Goal: Task Accomplishment & Management: Manage account settings

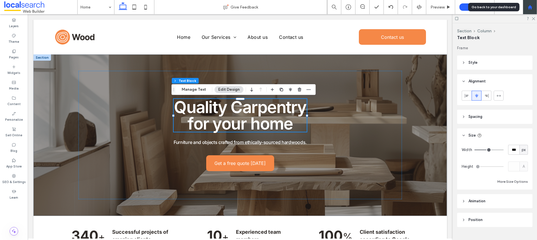
click at [534, 8] on div at bounding box center [530, 7] width 14 height 5
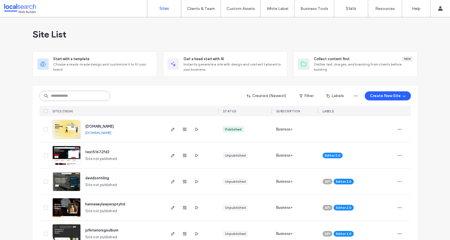
drag, startPoint x: 80, startPoint y: 96, endPoint x: 91, endPoint y: 90, distance: 13.6
click at [80, 96] on input at bounding box center [74, 96] width 71 height 10
paste input "********"
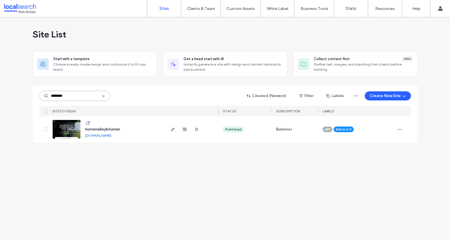
type input "********"
click at [109, 130] on span "huntervalleybitumen" at bounding box center [102, 129] width 35 height 4
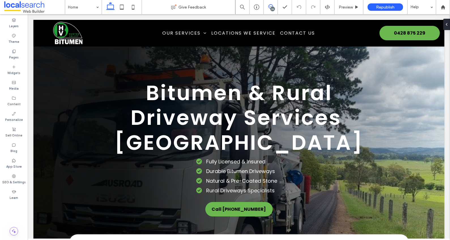
click at [269, 6] on icon at bounding box center [271, 6] width 5 height 5
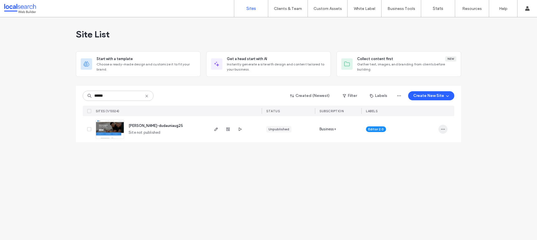
type input "******"
click at [444, 131] on icon "button" at bounding box center [443, 129] width 5 height 5
click at [419, 200] on span "Delete Site" at bounding box center [417, 201] width 19 height 6
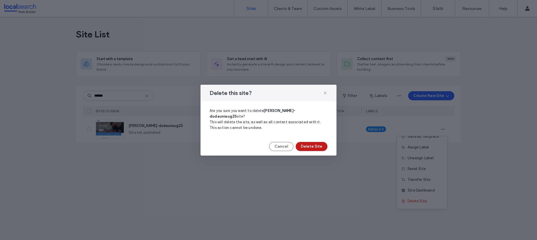
click at [314, 143] on button "Delete Site" at bounding box center [312, 146] width 32 height 9
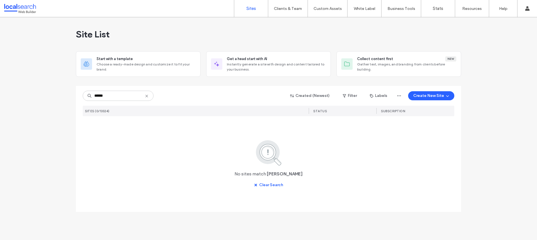
click at [148, 97] on use at bounding box center [146, 96] width 3 height 3
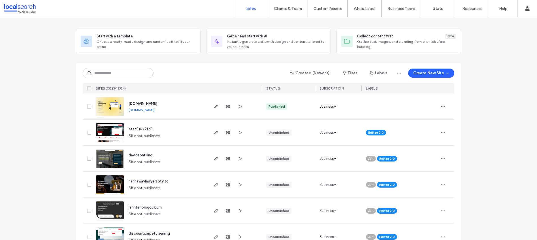
scroll to position [0, 0]
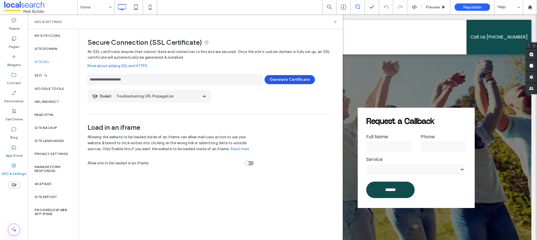
click at [279, 78] on button "Generate Certificate" at bounding box center [290, 79] width 50 height 9
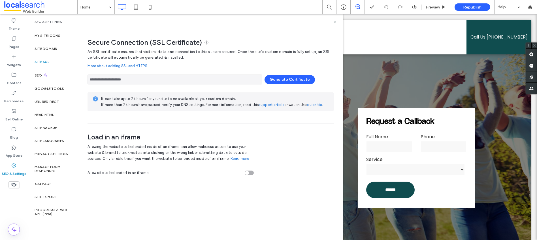
click at [336, 22] on icon at bounding box center [335, 22] width 4 height 4
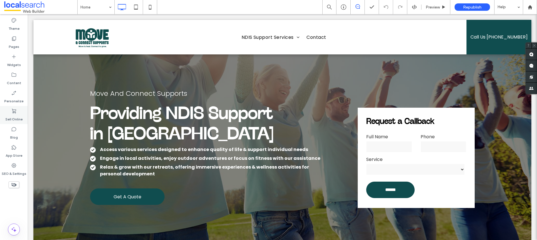
click at [5, 171] on label "SEO & Settings" at bounding box center [14, 172] width 25 height 8
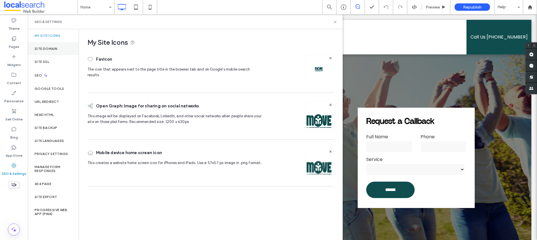
drag, startPoint x: 41, startPoint y: 49, endPoint x: 48, endPoint y: 48, distance: 7.4
click at [41, 49] on label "Site Domain" at bounding box center [46, 49] width 23 height 4
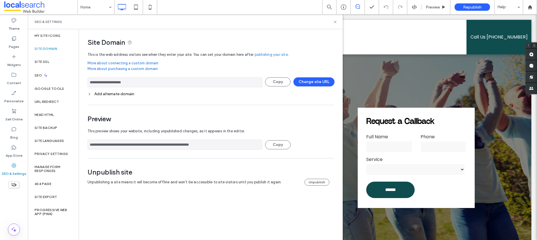
click at [112, 94] on div "Add alternate domain" at bounding box center [211, 93] width 246 height 5
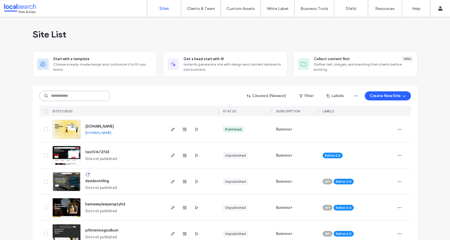
click at [89, 97] on input at bounding box center [74, 96] width 71 height 10
paste input "********"
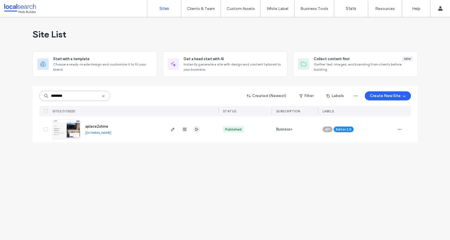
type input "********"
click at [100, 127] on span "aplace2shine" at bounding box center [96, 126] width 23 height 4
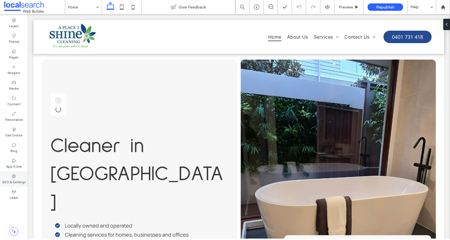
click at [13, 179] on label "SEO & Settings" at bounding box center [14, 181] width 24 height 6
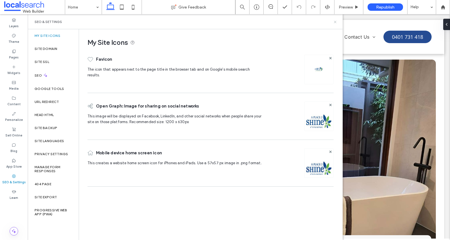
click at [336, 21] on icon at bounding box center [335, 22] width 4 height 4
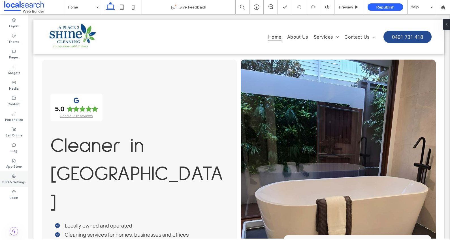
click at [12, 180] on label "SEO & Settings" at bounding box center [14, 181] width 24 height 6
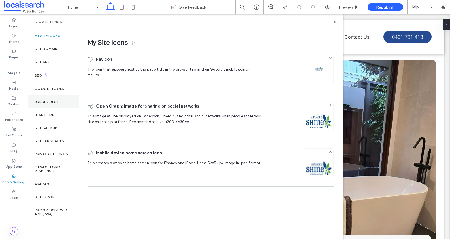
click at [44, 106] on div "URL Redirect" at bounding box center [53, 101] width 51 height 13
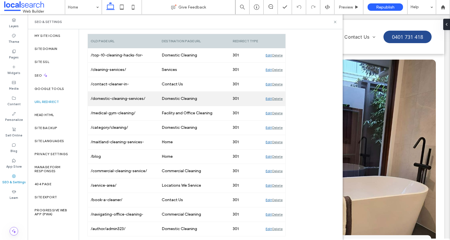
scroll to position [88, 0]
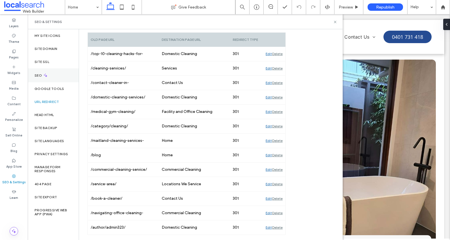
click at [39, 75] on label "SEO" at bounding box center [39, 75] width 8 height 4
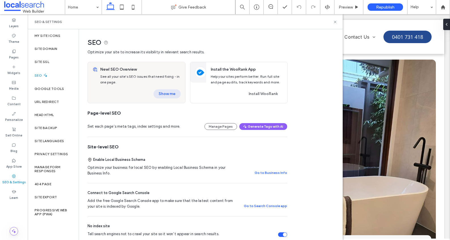
click at [168, 94] on button "Show me" at bounding box center [167, 93] width 27 height 9
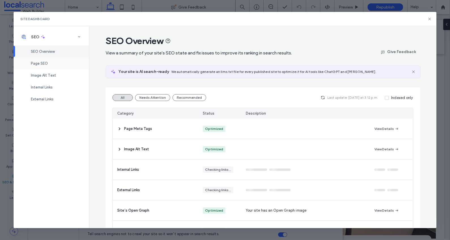
click at [42, 63] on span "Page SEO" at bounding box center [39, 63] width 17 height 4
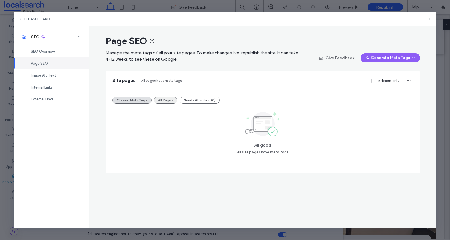
click at [163, 100] on button "All Pages" at bounding box center [166, 100] width 24 height 7
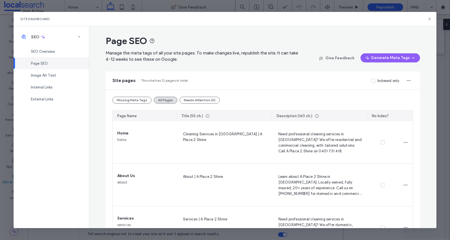
scroll to position [714, 0]
click at [430, 19] on use at bounding box center [430, 19] width 3 height 3
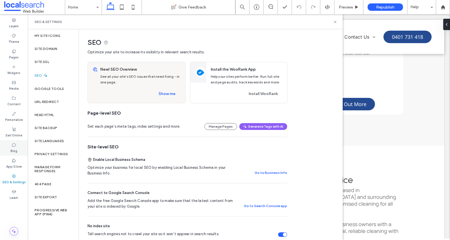
click at [10, 148] on div "Blog" at bounding box center [14, 148] width 28 height 16
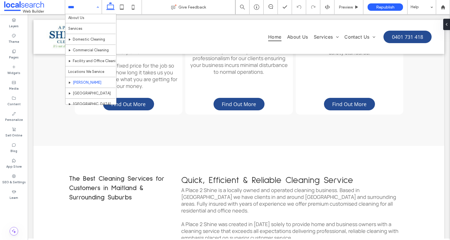
scroll to position [0, 0]
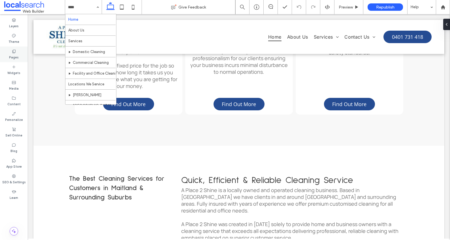
click at [14, 55] on label "Pages" at bounding box center [14, 57] width 10 height 6
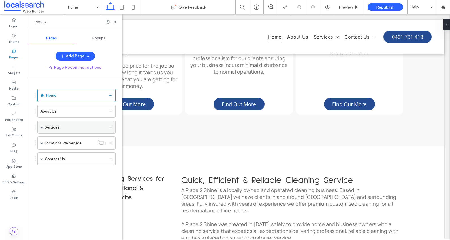
click at [44, 129] on div "Services" at bounding box center [76, 126] width 78 height 13
click at [43, 128] on span at bounding box center [42, 126] width 3 height 3
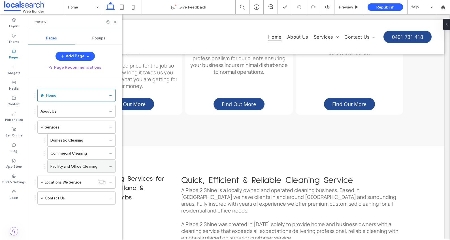
click at [65, 162] on div "Facility and Office Cleaning" at bounding box center [77, 166] width 55 height 12
drag, startPoint x: 116, startPoint y: 22, endPoint x: 97, endPoint y: 25, distance: 18.6
click at [116, 22] on icon at bounding box center [115, 22] width 4 height 4
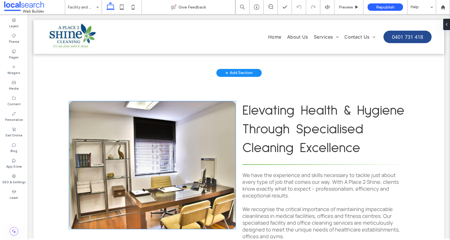
scroll to position [182, 0]
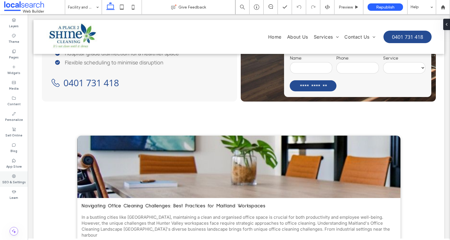
click at [12, 179] on label "SEO & Settings" at bounding box center [14, 181] width 24 height 6
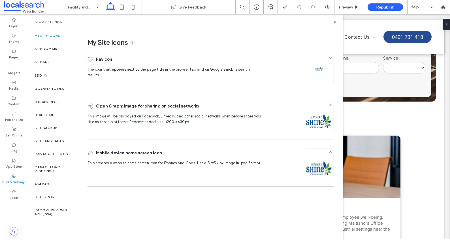
click at [12, 179] on label "SEO & Settings" at bounding box center [14, 181] width 24 height 6
drag, startPoint x: 334, startPoint y: 22, endPoint x: 323, endPoint y: 69, distance: 48.3
click at [334, 22] on icon at bounding box center [335, 22] width 4 height 4
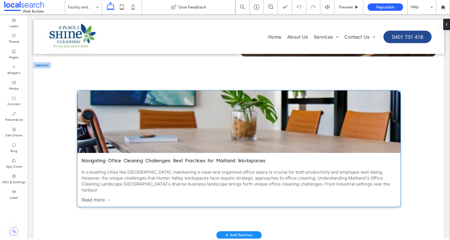
scroll to position [226, 0]
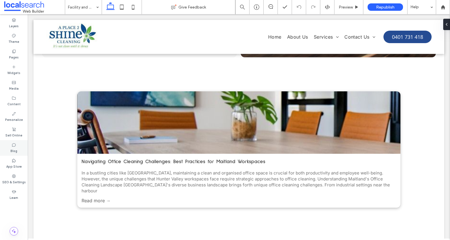
click at [14, 149] on label "Blog" at bounding box center [13, 150] width 7 height 6
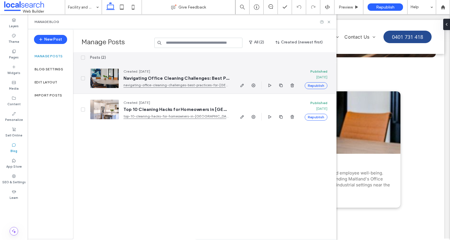
click at [161, 85] on link "navigating-office-cleaning-challenges-best-practices-for-maitland-workspaces" at bounding box center [176, 85] width 106 height 6
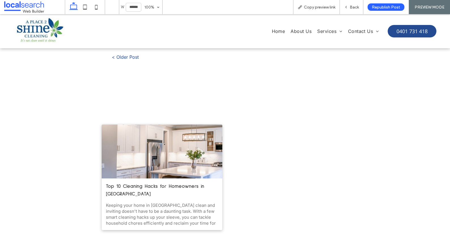
scroll to position [857, 0]
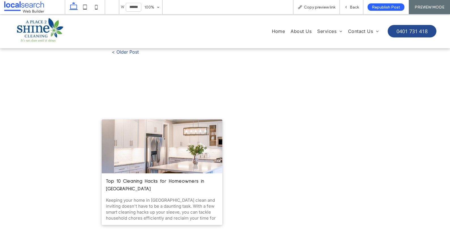
drag, startPoint x: 137, startPoint y: 131, endPoint x: 139, endPoint y: 144, distance: 14.0
click at [137, 177] on link "Top 10 Cleaning Hacks for Homeowners in Maitland" at bounding box center [162, 184] width 112 height 15
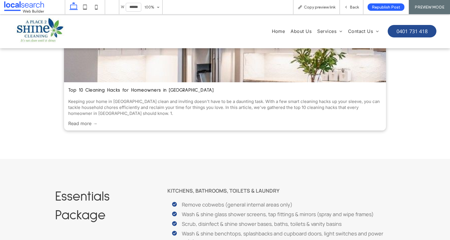
scroll to position [233, 0]
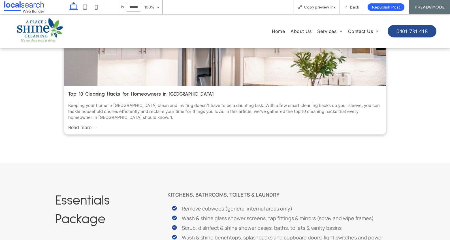
click at [150, 90] on link "Top 10 Cleaning Hacks for Homeowners in Maitland" at bounding box center [224, 94] width 313 height 8
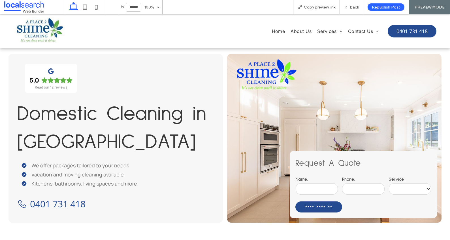
scroll to position [0, 0]
click at [350, 7] on span "Back" at bounding box center [354, 7] width 9 height 5
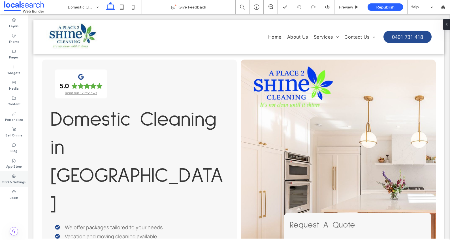
click at [13, 175] on use at bounding box center [14, 176] width 4 height 4
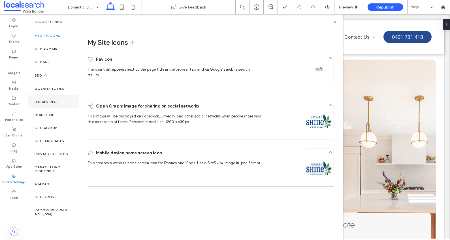
click at [46, 104] on div "URL Redirect" at bounding box center [53, 101] width 51 height 13
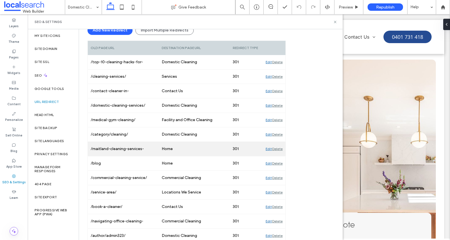
scroll to position [88, 0]
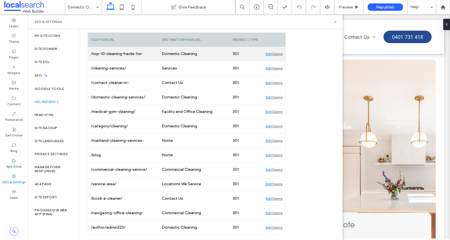
click at [278, 53] on div "Delete" at bounding box center [277, 54] width 10 height 14
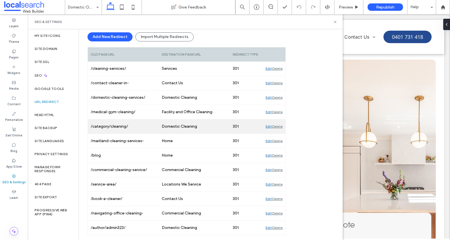
scroll to position [74, 0]
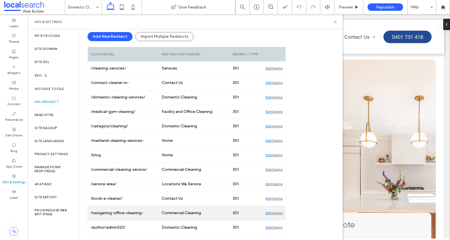
click at [122, 206] on div "/navigating-office-cleaning-challenges-best-practices-for-newcastle-workspaces" at bounding box center [123, 213] width 71 height 14
click at [122, 213] on div "/navigating-office-cleaning-challenges-best-practices-for-newcastle-workspaces" at bounding box center [123, 213] width 71 height 14
click at [269, 212] on div "Edit" at bounding box center [269, 213] width 6 height 14
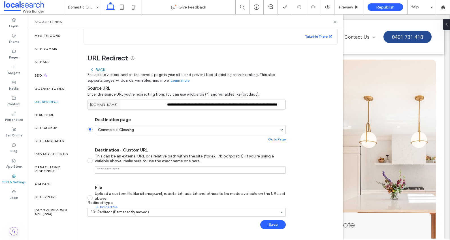
scroll to position [23, 0]
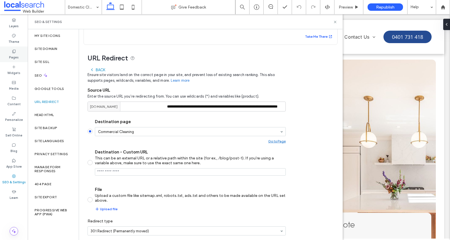
drag, startPoint x: 12, startPoint y: 51, endPoint x: 15, endPoint y: 51, distance: 2.9
click at [12, 51] on use at bounding box center [13, 51] width 3 height 3
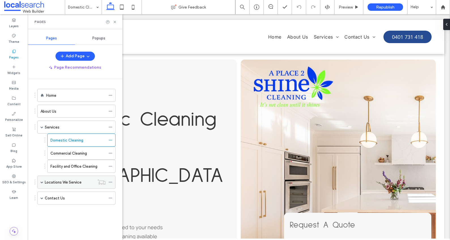
click at [42, 182] on span at bounding box center [42, 181] width 3 height 3
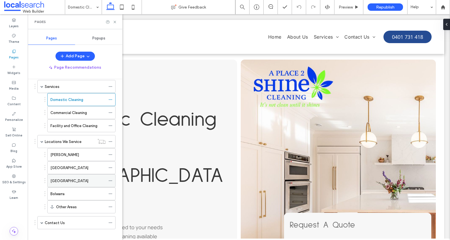
scroll to position [47, 0]
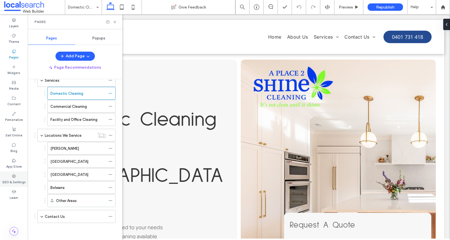
click at [16, 179] on label "SEO & Settings" at bounding box center [14, 181] width 24 height 6
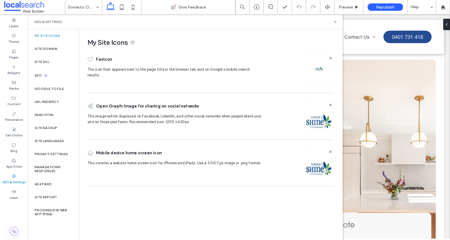
click at [37, 76] on label "SEO" at bounding box center [39, 75] width 8 height 4
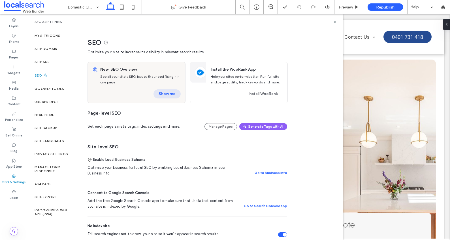
click at [170, 95] on button "Show me" at bounding box center [167, 93] width 27 height 9
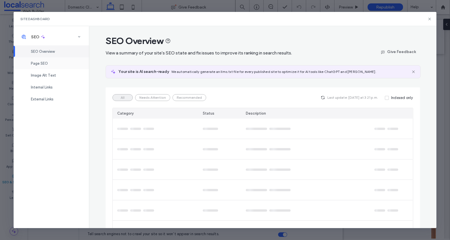
click at [44, 65] on span "Page SEO" at bounding box center [39, 63] width 17 height 4
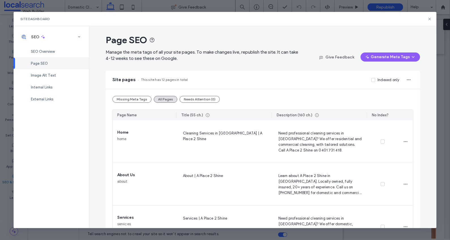
scroll to position [0, 0]
click at [430, 20] on icon at bounding box center [429, 19] width 5 height 5
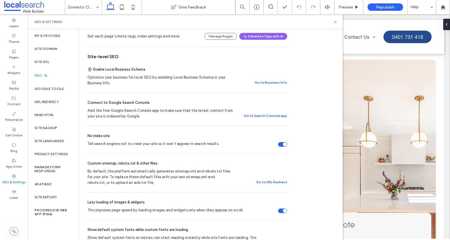
scroll to position [114, 0]
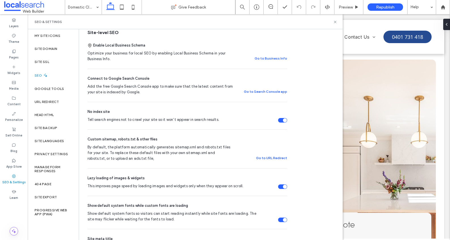
click at [284, 118] on div "Tell search engines not to crawl your site so it won’t appear in search results." at bounding box center [285, 120] width 4 height 4
click at [46, 47] on label "Site Domain" at bounding box center [46, 49] width 23 height 4
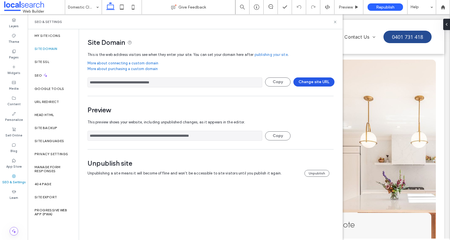
click at [319, 80] on button "Change site URL" at bounding box center [313, 81] width 41 height 9
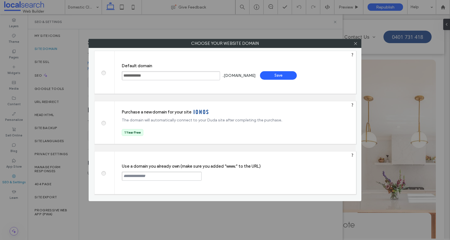
click at [140, 173] on input "text" at bounding box center [162, 175] width 80 height 9
paste input "**********"
type input "**********"
click at [224, 173] on div "Continue" at bounding box center [223, 175] width 37 height 8
type input "**********"
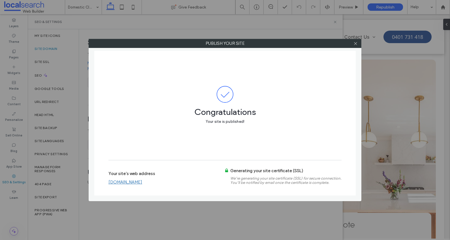
click at [142, 181] on link "[DOMAIN_NAME]" at bounding box center [125, 181] width 34 height 5
click at [355, 42] on icon at bounding box center [355, 43] width 4 height 4
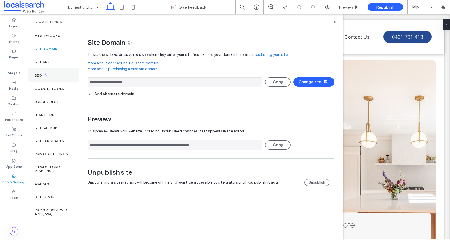
click at [33, 74] on div "SEO" at bounding box center [53, 75] width 51 height 14
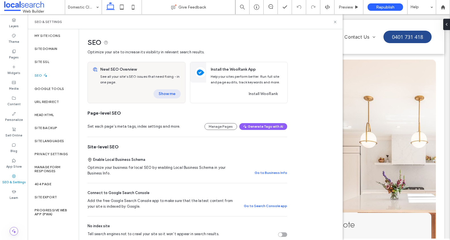
click at [163, 94] on button "Show me" at bounding box center [167, 93] width 27 height 9
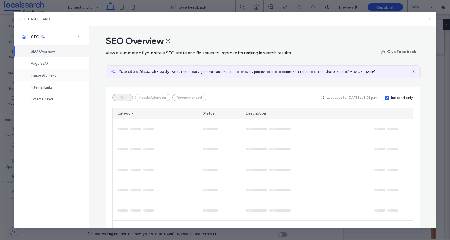
click at [33, 73] on span "Image Alt Text" at bounding box center [43, 75] width 25 height 4
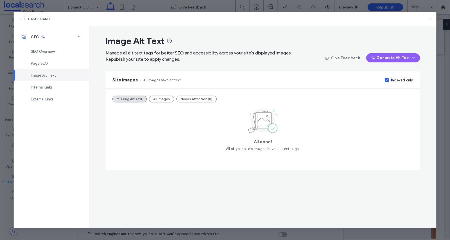
click at [429, 19] on icon at bounding box center [429, 19] width 5 height 5
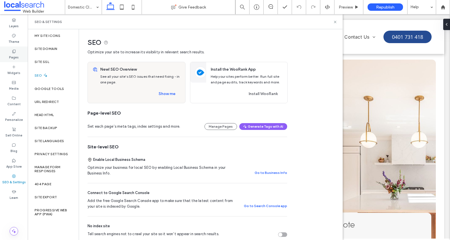
click at [12, 59] on label "Pages" at bounding box center [14, 57] width 10 height 6
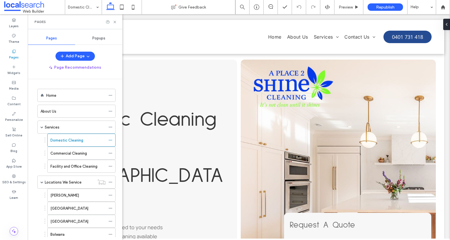
click at [94, 36] on span "Popups" at bounding box center [98, 38] width 13 height 5
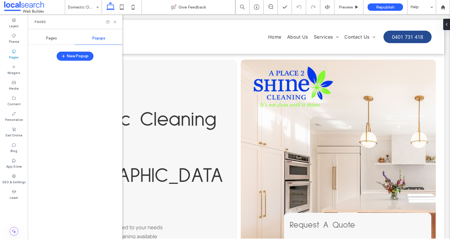
click at [45, 38] on div "Pages" at bounding box center [51, 38] width 47 height 12
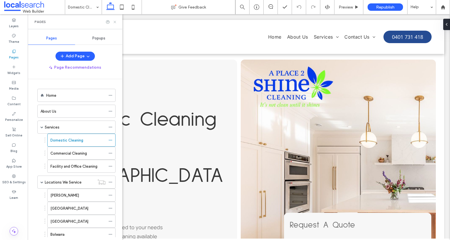
click at [116, 22] on icon at bounding box center [115, 22] width 4 height 4
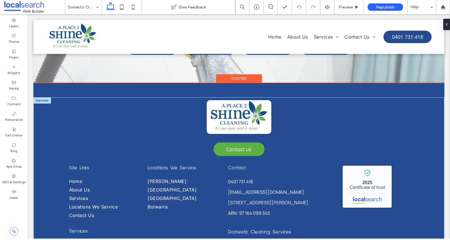
scroll to position [2376, 0]
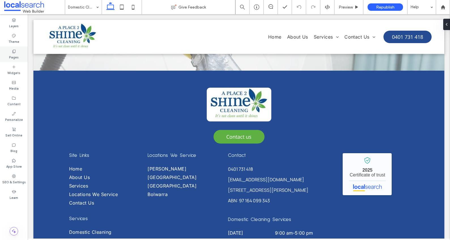
click at [14, 54] on label "Pages" at bounding box center [14, 57] width 10 height 6
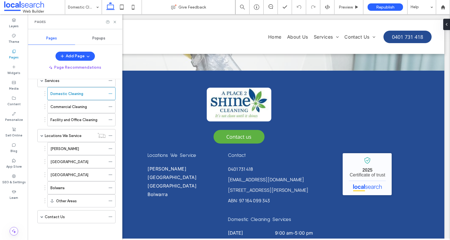
scroll to position [47, 0]
click at [12, 163] on label "App Store" at bounding box center [14, 166] width 16 height 6
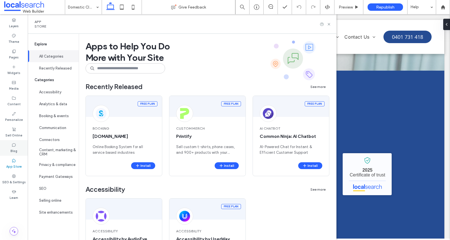
click at [15, 146] on icon at bounding box center [14, 144] width 5 height 5
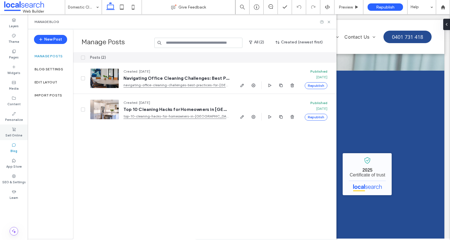
click at [13, 131] on use at bounding box center [13, 129] width 3 height 4
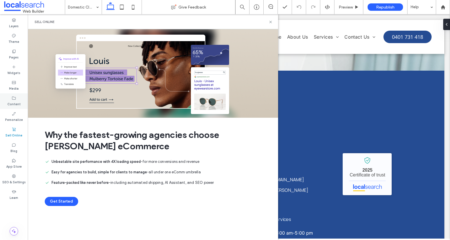
click at [15, 97] on icon at bounding box center [14, 98] width 5 height 5
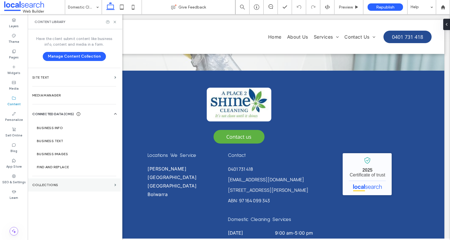
drag, startPoint x: 55, startPoint y: 184, endPoint x: 62, endPoint y: 184, distance: 6.8
click at [55, 184] on label "Collections" at bounding box center [72, 185] width 80 height 4
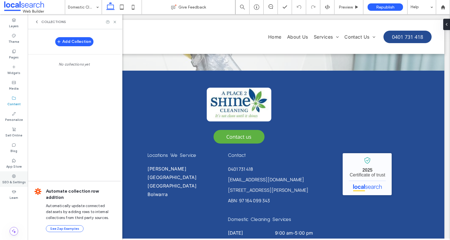
click at [10, 179] on label "SEO & Settings" at bounding box center [14, 181] width 24 height 6
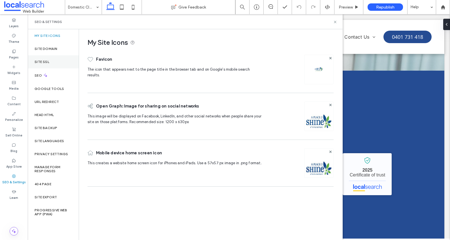
click at [45, 63] on label "Site SSL" at bounding box center [42, 62] width 15 height 4
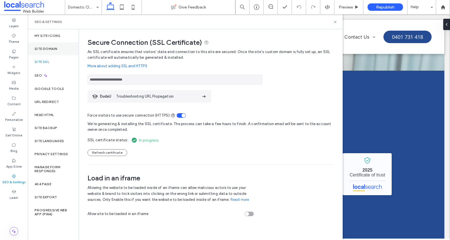
click at [43, 50] on label "Site Domain" at bounding box center [46, 49] width 23 height 4
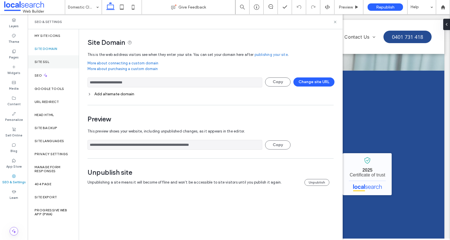
click at [42, 60] on label "Site SSL" at bounding box center [42, 62] width 15 height 4
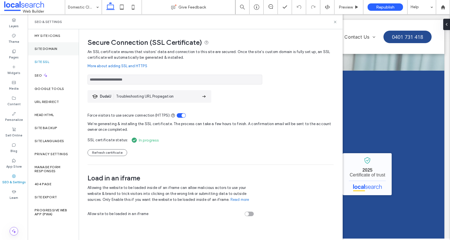
click at [46, 46] on div "Site Domain" at bounding box center [53, 48] width 51 height 13
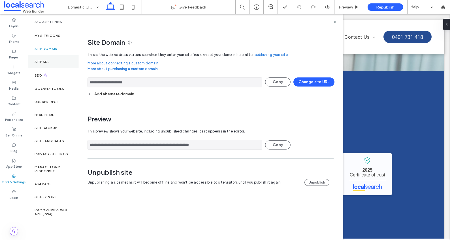
click at [42, 61] on label "Site SSL" at bounding box center [42, 62] width 15 height 4
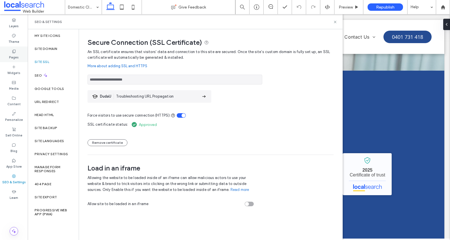
click at [12, 51] on use at bounding box center [13, 51] width 3 height 3
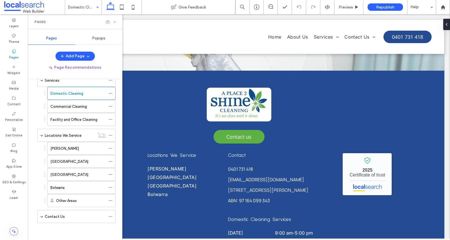
drag, startPoint x: 115, startPoint y: 22, endPoint x: 76, endPoint y: 3, distance: 42.8
click at [115, 22] on icon at bounding box center [115, 22] width 4 height 4
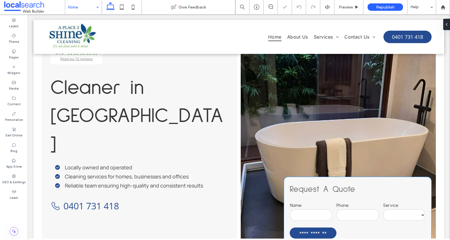
click at [352, 202] on div "**********" at bounding box center [358, 220] width 136 height 37
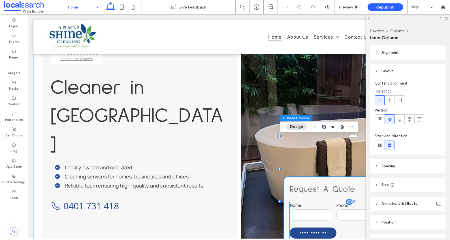
click at [315, 209] on input "text" at bounding box center [311, 214] width 42 height 11
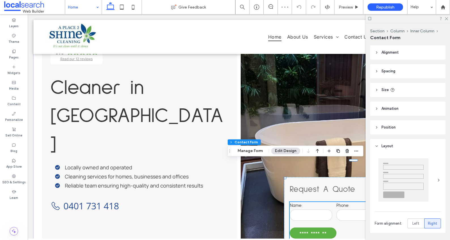
type input "*"
type input "***"
type input "**"
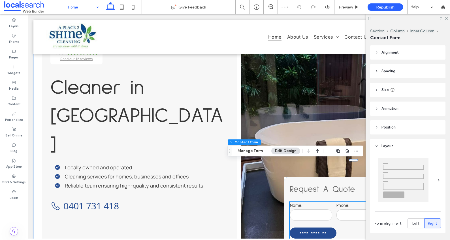
type input "**"
click at [315, 209] on input "text" at bounding box center [311, 214] width 42 height 11
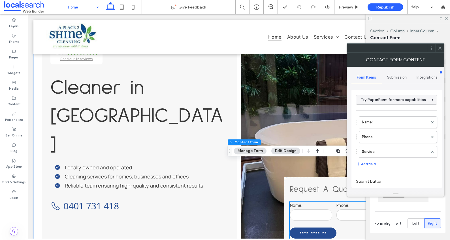
click at [400, 76] on span "Submission" at bounding box center [397, 77] width 20 height 5
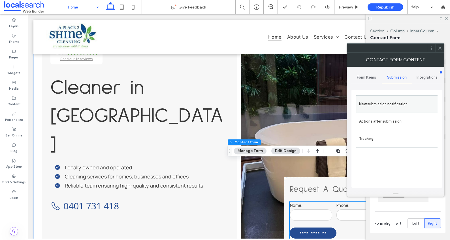
click at [402, 103] on label "New submission notification" at bounding box center [397, 103] width 76 height 11
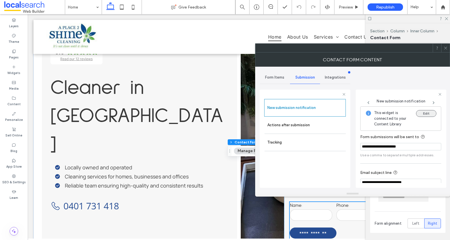
click at [418, 112] on button "Edit" at bounding box center [426, 113] width 20 height 7
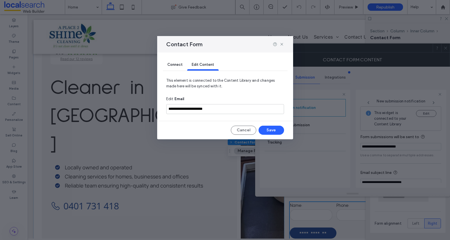
click at [171, 65] on span "Connect" at bounding box center [174, 64] width 15 height 4
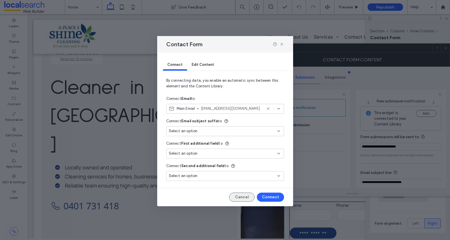
click at [241, 195] on button "Cancel" at bounding box center [241, 196] width 25 height 9
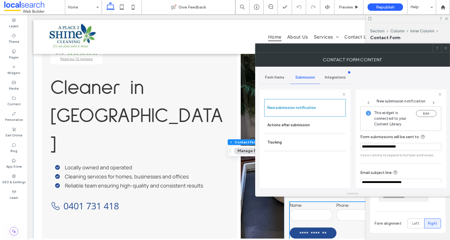
click at [445, 50] on span at bounding box center [446, 48] width 4 height 8
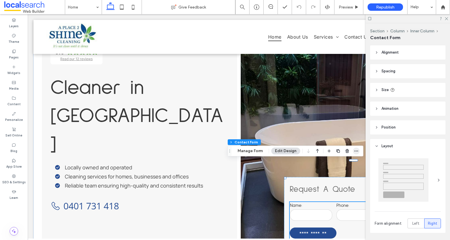
click at [356, 150] on icon "button" at bounding box center [356, 150] width 5 height 5
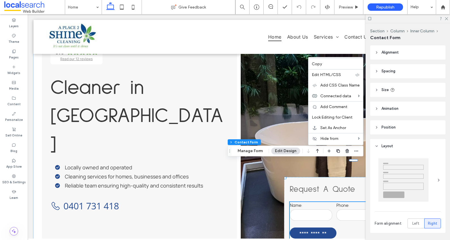
click at [370, 17] on use at bounding box center [369, 18] width 3 height 3
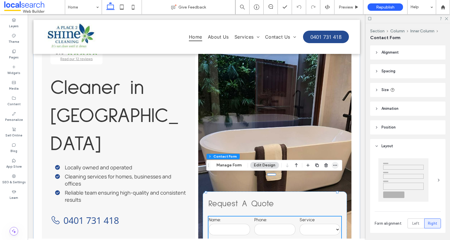
click at [334, 166] on icon "button" at bounding box center [335, 165] width 5 height 5
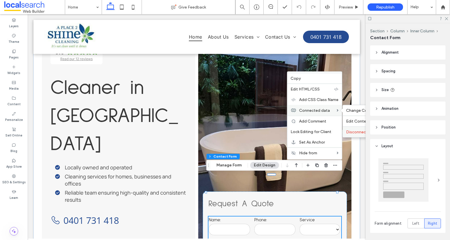
click at [354, 132] on span "Disconnect" at bounding box center [357, 131] width 22 height 5
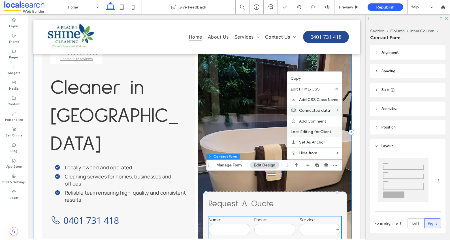
type input "***"
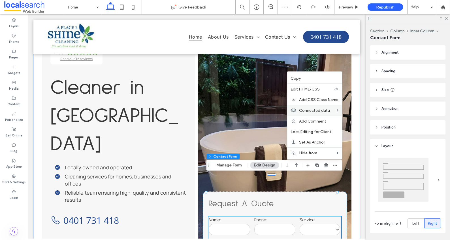
click at [237, 223] on input "text" at bounding box center [229, 228] width 41 height 11
click at [232, 163] on button "Manage Form" at bounding box center [229, 165] width 33 height 7
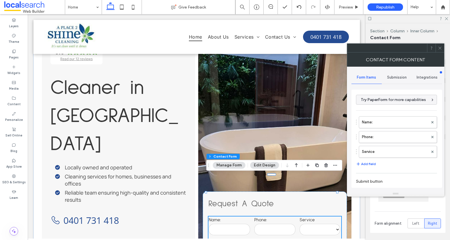
click at [395, 77] on span "Submission" at bounding box center [397, 77] width 20 height 5
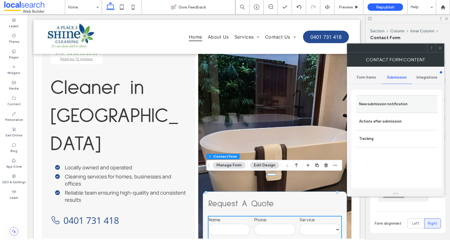
click at [381, 101] on label "New submission notification" at bounding box center [397, 103] width 76 height 11
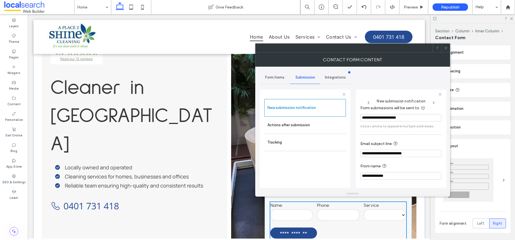
scroll to position [5, 0]
click at [297, 124] on label "Actions after submission" at bounding box center [305, 124] width 76 height 11
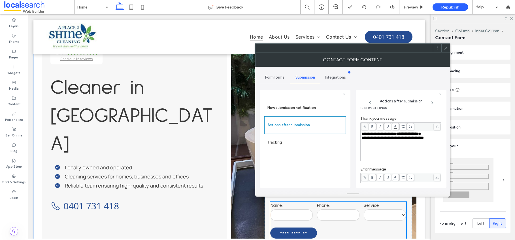
scroll to position [7, 0]
click at [421, 134] on span "*" at bounding box center [419, 133] width 3 height 4
click at [447, 49] on icon at bounding box center [446, 48] width 4 height 4
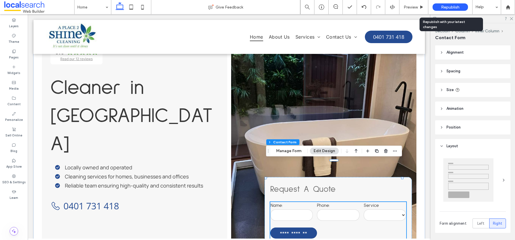
click at [444, 7] on span "Republish" at bounding box center [450, 7] width 18 height 5
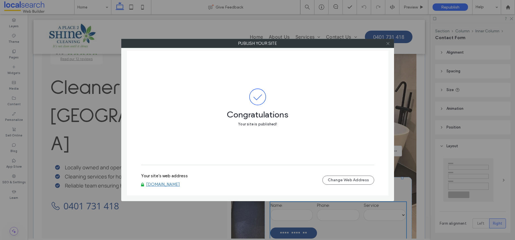
click at [388, 44] on icon at bounding box center [388, 43] width 4 height 4
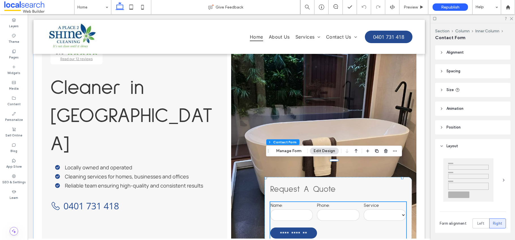
click at [294, 209] on input "text" at bounding box center [291, 214] width 42 height 11
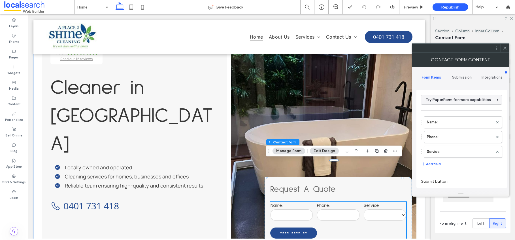
click at [450, 77] on span "Submission" at bounding box center [462, 77] width 20 height 5
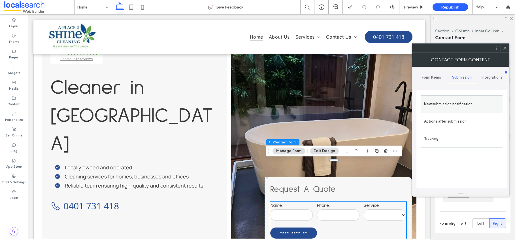
click at [450, 98] on label "New submission notification" at bounding box center [462, 103] width 76 height 11
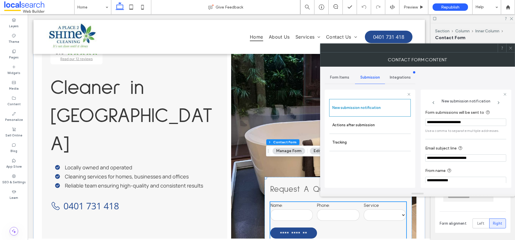
click at [450, 48] on icon at bounding box center [510, 48] width 4 height 4
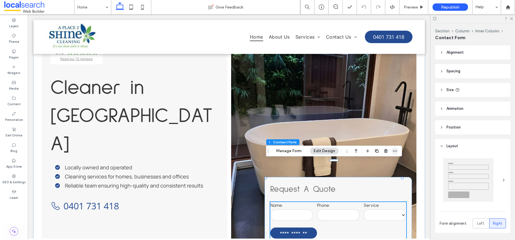
click at [394, 150] on icon "button" at bounding box center [395, 150] width 5 height 5
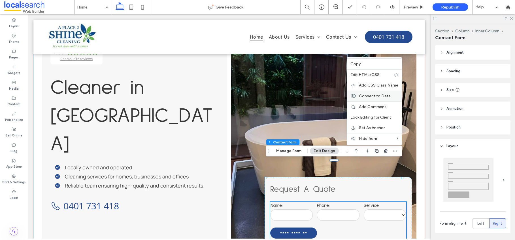
click at [374, 96] on span "Connect to Data" at bounding box center [375, 95] width 32 height 5
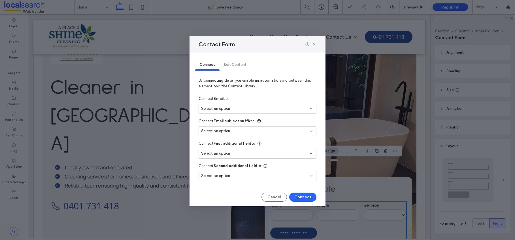
click at [274, 109] on div "Select an option" at bounding box center [254, 109] width 106 height 6
click at [231, 129] on div "Main Email info@aplace2shine.com.au" at bounding box center [257, 128] width 117 height 10
click at [302, 196] on button "Connect" at bounding box center [302, 196] width 27 height 9
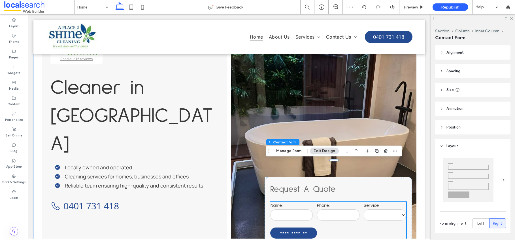
click at [327, 209] on input "tel" at bounding box center [338, 214] width 42 height 11
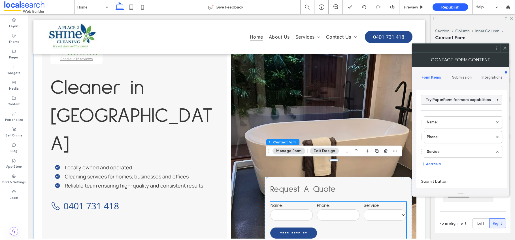
click at [450, 76] on span "Submission" at bounding box center [462, 77] width 20 height 5
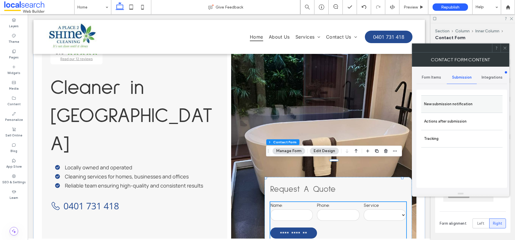
click at [450, 104] on label "New submission notification" at bounding box center [462, 103] width 76 height 11
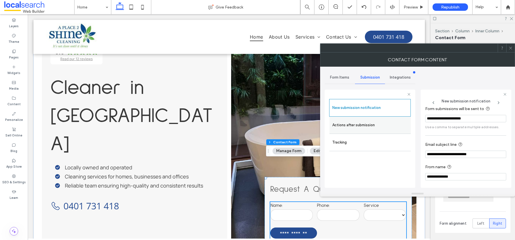
scroll to position [30, 0]
click at [369, 125] on label "Actions after submission" at bounding box center [370, 124] width 76 height 11
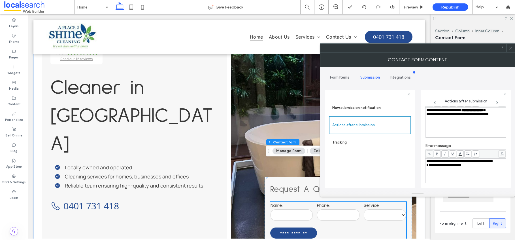
click at [450, 111] on span "*" at bounding box center [484, 110] width 3 height 4
click at [427, 167] on span "**********" at bounding box center [443, 165] width 35 height 4
click at [450, 47] on use at bounding box center [510, 47] width 3 height 3
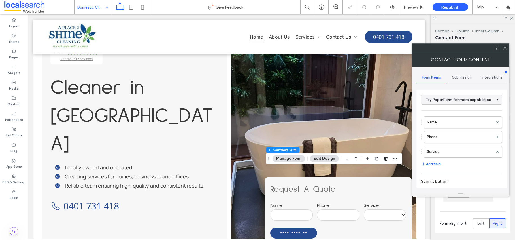
type input "**********"
type input "*"
type input "***"
type input "**"
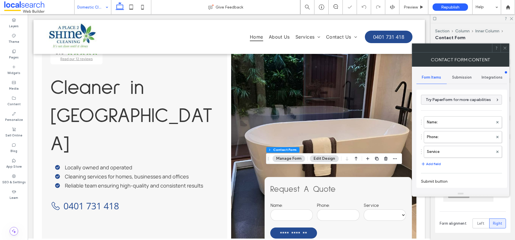
type input "**"
click at [450, 72] on div "Submission" at bounding box center [462, 77] width 30 height 12
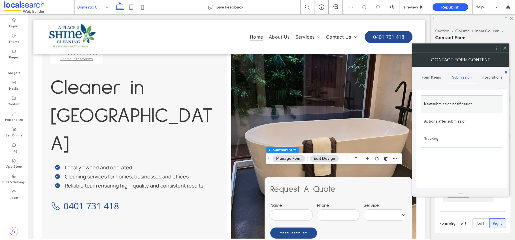
click at [448, 104] on label "New submission notification" at bounding box center [462, 103] width 76 height 11
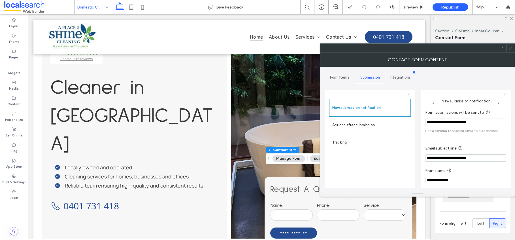
click at [450, 48] on icon at bounding box center [510, 48] width 4 height 4
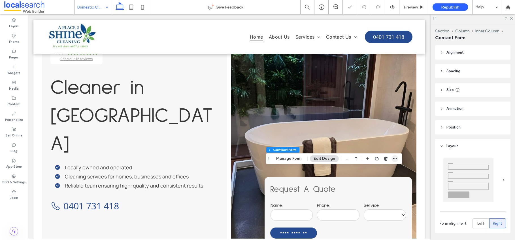
click at [397, 158] on span "button" at bounding box center [394, 158] width 7 height 7
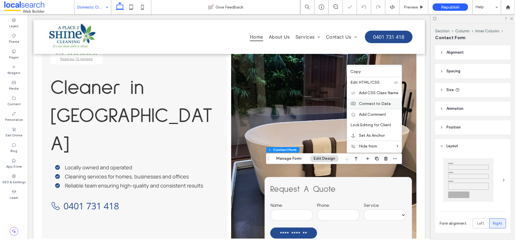
click at [375, 104] on span "Connect to Data" at bounding box center [375, 103] width 32 height 5
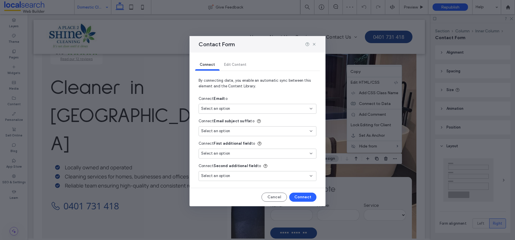
click at [241, 111] on div "Select an option" at bounding box center [258, 109] width 118 height 10
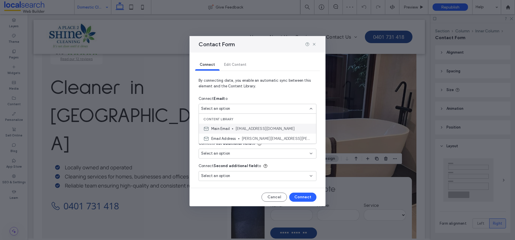
click at [240, 127] on span "[EMAIL_ADDRESS][DOMAIN_NAME]" at bounding box center [273, 129] width 76 height 6
type input "***"
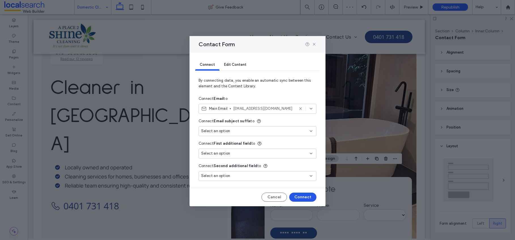
click at [297, 197] on button "Connect" at bounding box center [302, 196] width 27 height 9
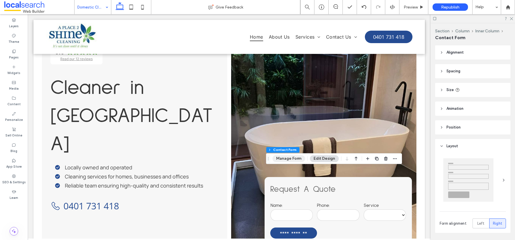
click at [291, 160] on button "Manage Form" at bounding box center [288, 158] width 33 height 7
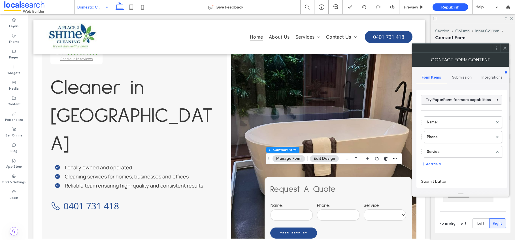
click at [450, 74] on div "Submission" at bounding box center [462, 77] width 30 height 12
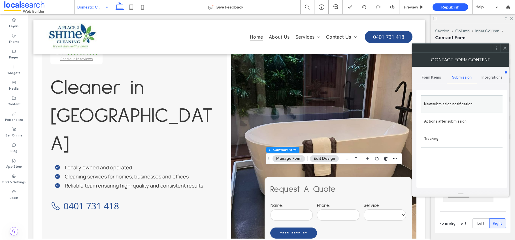
click at [450, 105] on label "New submission notification" at bounding box center [462, 103] width 76 height 11
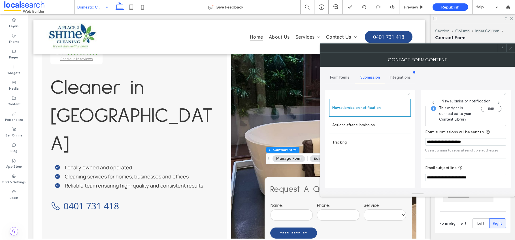
scroll to position [30, 0]
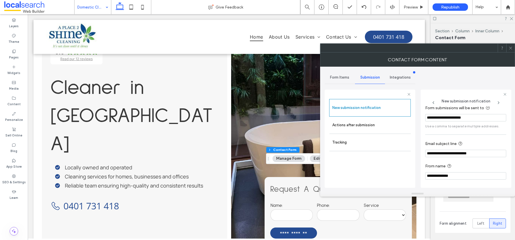
drag, startPoint x: 365, startPoint y: 123, endPoint x: 422, endPoint y: 116, distance: 57.3
click at [365, 123] on label "Actions after submission" at bounding box center [370, 124] width 76 height 11
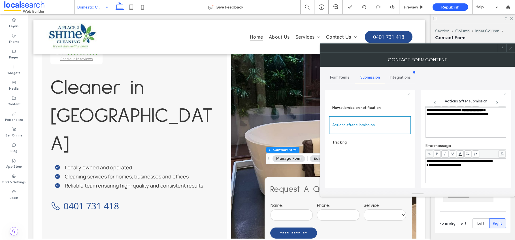
click at [450, 111] on span "*" at bounding box center [484, 110] width 3 height 4
click at [427, 167] on span "**********" at bounding box center [443, 165] width 35 height 4
click at [450, 48] on icon at bounding box center [510, 48] width 4 height 4
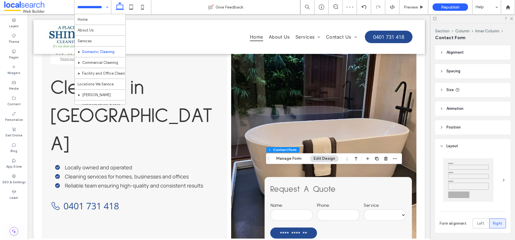
drag, startPoint x: 103, startPoint y: 59, endPoint x: 212, endPoint y: 69, distance: 109.2
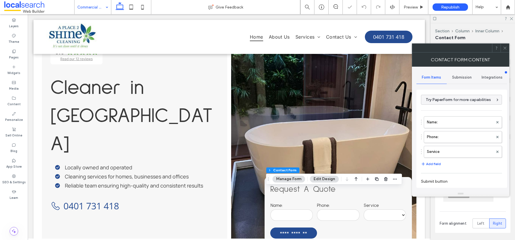
type input "**********"
type input "*"
type input "***"
type input "**"
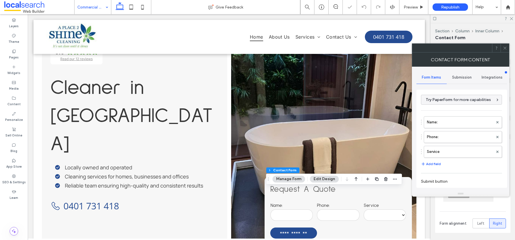
type input "**"
click at [450, 79] on span "Submission" at bounding box center [462, 77] width 20 height 5
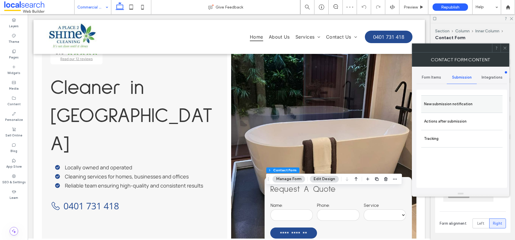
click at [448, 101] on label "New submission notification" at bounding box center [462, 103] width 76 height 11
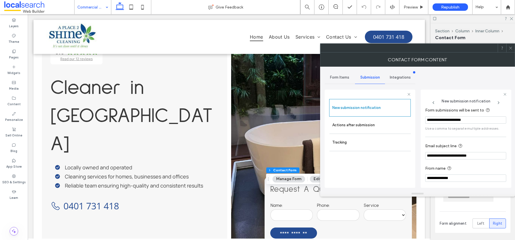
scroll to position [30, 0]
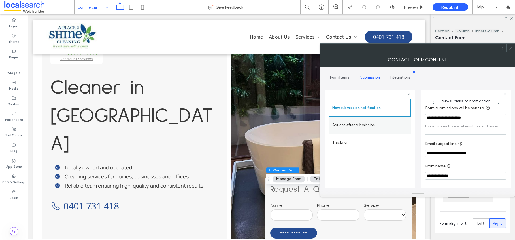
click at [342, 122] on label "Actions after submission" at bounding box center [370, 124] width 76 height 11
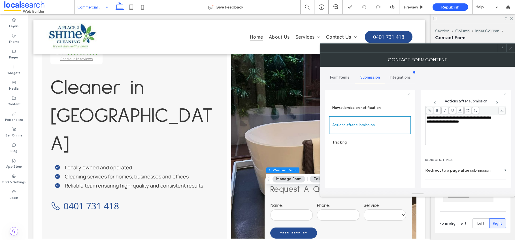
scroll to position [82, 0]
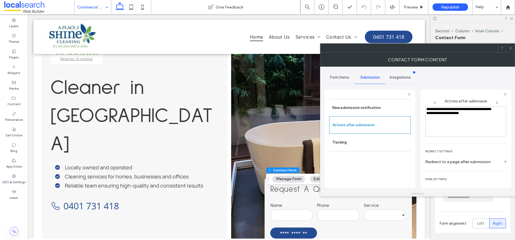
click at [450, 49] on icon at bounding box center [510, 48] width 4 height 4
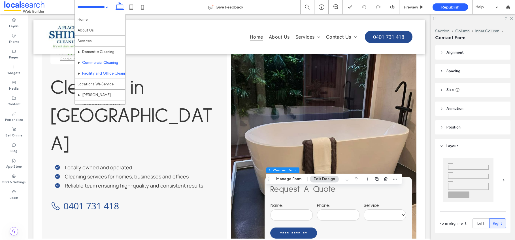
scroll to position [1, 0]
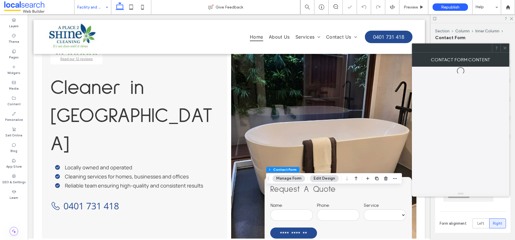
type input "*"
type input "***"
type input "**"
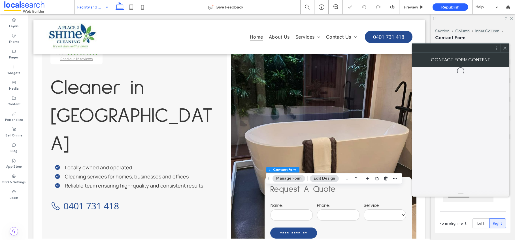
type input "**"
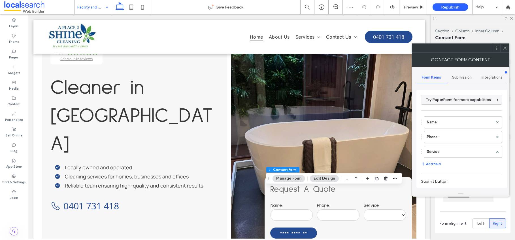
drag, startPoint x: 465, startPoint y: 76, endPoint x: 463, endPoint y: 82, distance: 6.6
click at [450, 76] on span "Submission" at bounding box center [462, 77] width 20 height 5
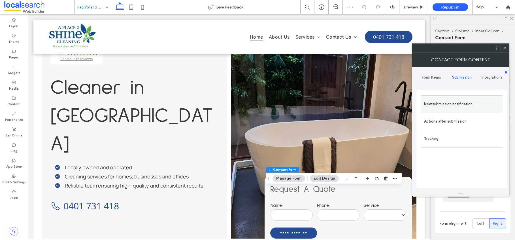
drag, startPoint x: 448, startPoint y: 105, endPoint x: 462, endPoint y: 108, distance: 14.8
click at [448, 105] on label "New submission notification" at bounding box center [462, 103] width 76 height 11
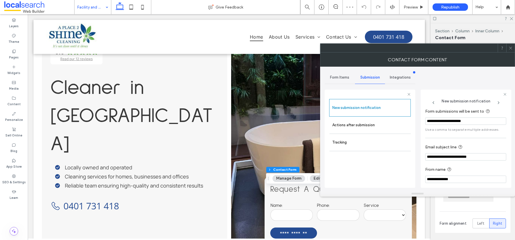
scroll to position [30, 0]
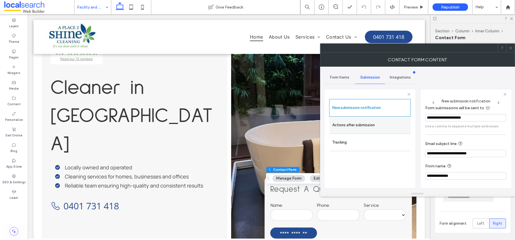
click at [369, 132] on div "Actions after submission" at bounding box center [369, 124] width 81 height 17
click at [379, 124] on label "Actions after submission" at bounding box center [370, 124] width 76 height 11
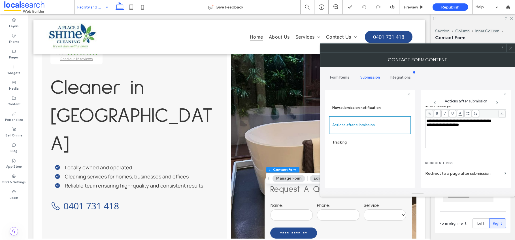
scroll to position [98, 0]
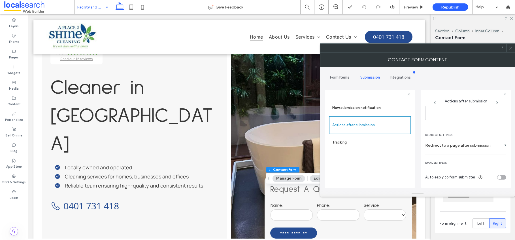
click at [450, 48] on icon at bounding box center [510, 48] width 4 height 4
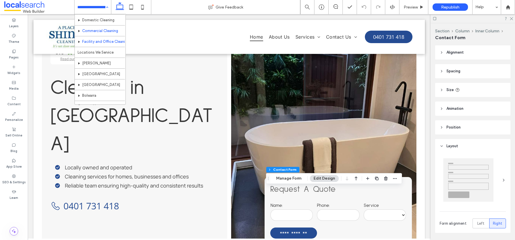
scroll to position [38, 0]
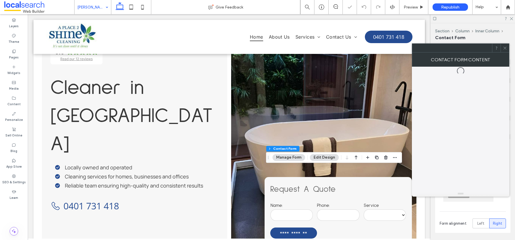
type input "*"
type input "***"
type input "**"
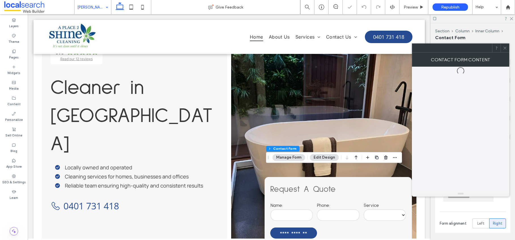
type input "**"
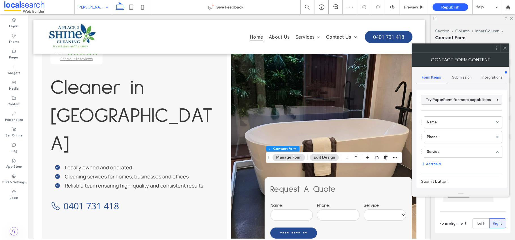
click at [450, 76] on span "Submission" at bounding box center [462, 77] width 20 height 5
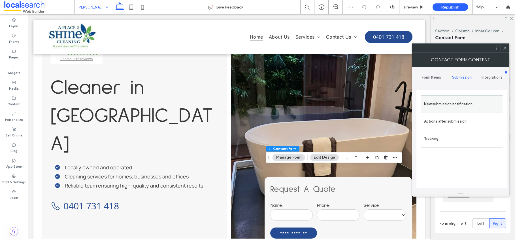
click at [450, 103] on label "New submission notification" at bounding box center [462, 103] width 76 height 11
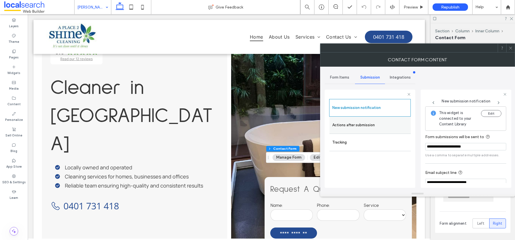
click at [352, 124] on label "Actions after submission" at bounding box center [370, 124] width 76 height 11
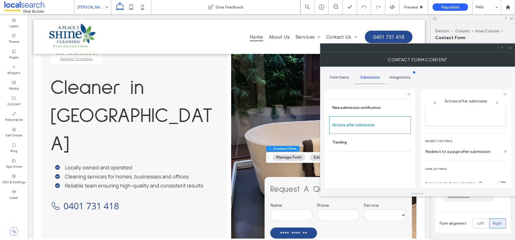
scroll to position [47, 0]
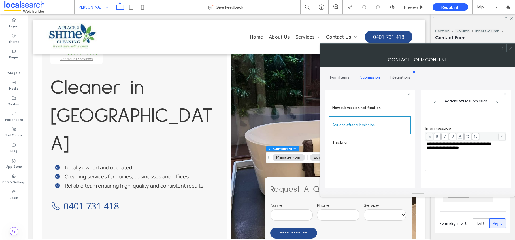
click at [450, 48] on icon at bounding box center [510, 48] width 4 height 4
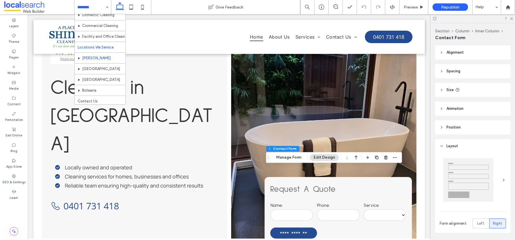
scroll to position [38, 0]
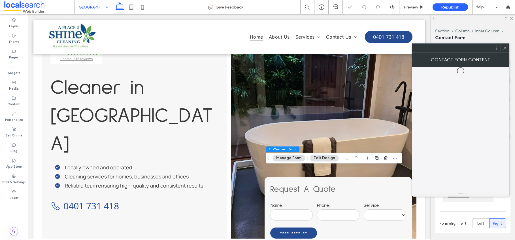
type input "*"
type input "***"
type input "**"
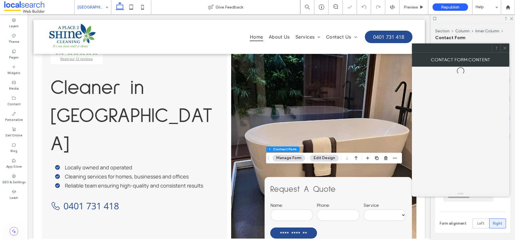
type input "**"
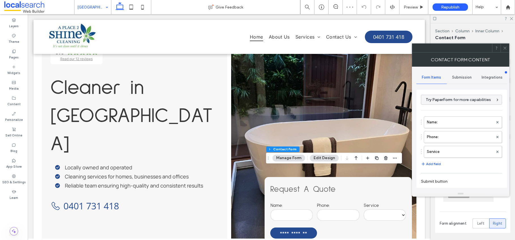
click at [450, 77] on span "Submission" at bounding box center [462, 77] width 20 height 5
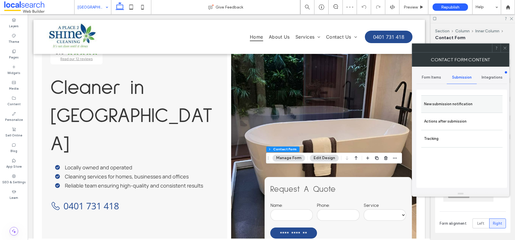
click at [450, 99] on label "New submission notification" at bounding box center [462, 103] width 76 height 11
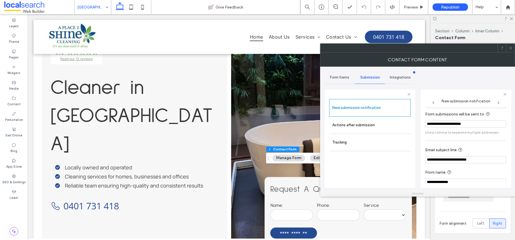
scroll to position [30, 0]
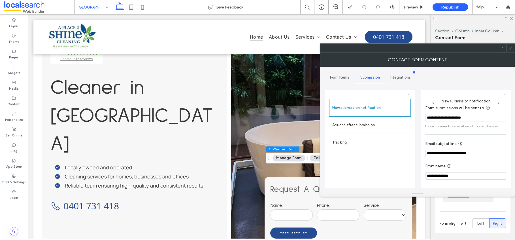
drag, startPoint x: 364, startPoint y: 126, endPoint x: 414, endPoint y: 124, distance: 50.7
click at [364, 126] on label "Actions after submission" at bounding box center [370, 124] width 76 height 11
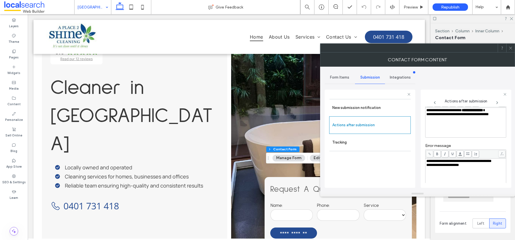
click at [450, 48] on icon at bounding box center [510, 48] width 4 height 4
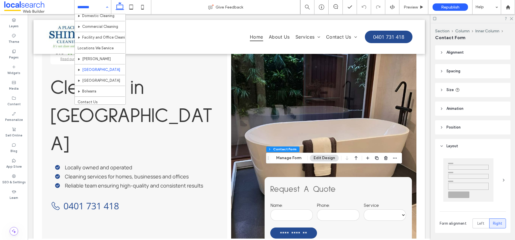
scroll to position [38, 0]
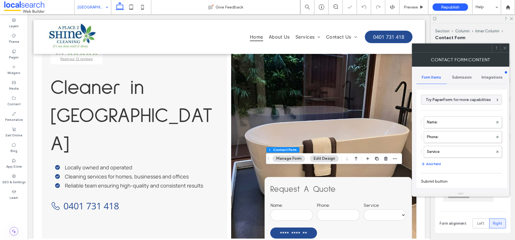
type input "**********"
type input "*"
type input "***"
type input "**"
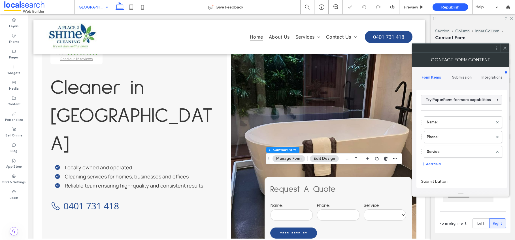
type input "**"
click at [450, 78] on span "Submission" at bounding box center [462, 77] width 20 height 5
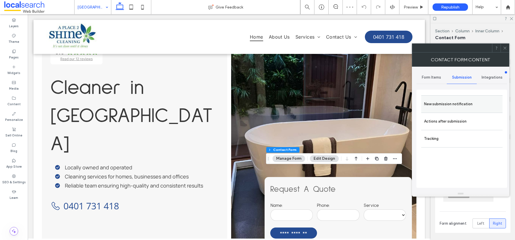
click at [449, 110] on div "New submission notification" at bounding box center [461, 103] width 81 height 17
click at [450, 106] on label "New submission notification" at bounding box center [462, 103] width 76 height 11
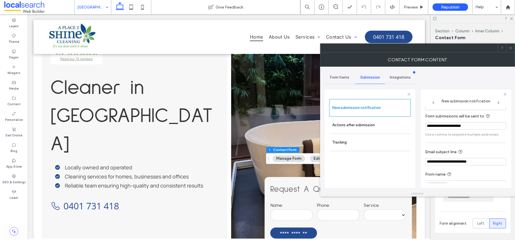
scroll to position [30, 0]
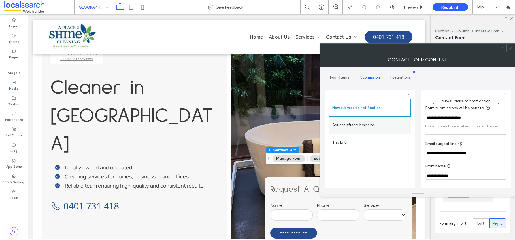
click at [372, 125] on label "Actions after submission" at bounding box center [370, 124] width 76 height 11
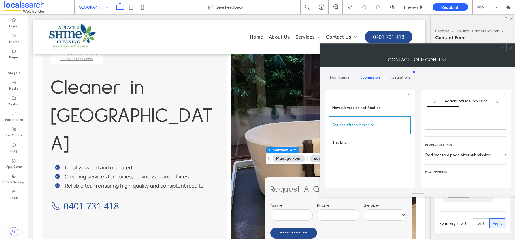
scroll to position [98, 0]
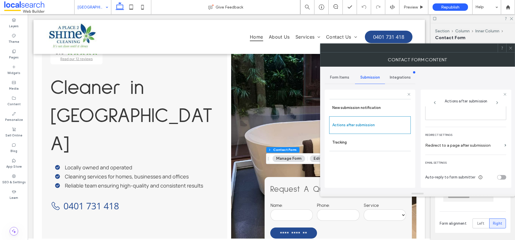
click at [450, 48] on div at bounding box center [510, 48] width 8 height 8
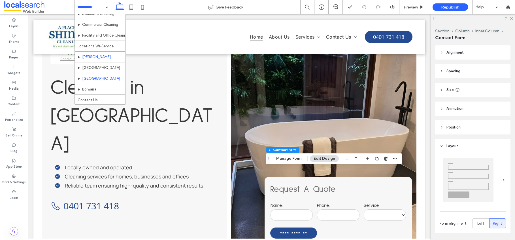
scroll to position [38, 0]
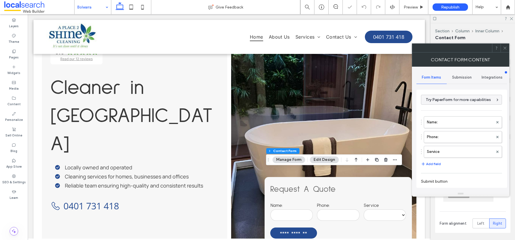
type input "*"
type input "***"
type input "**"
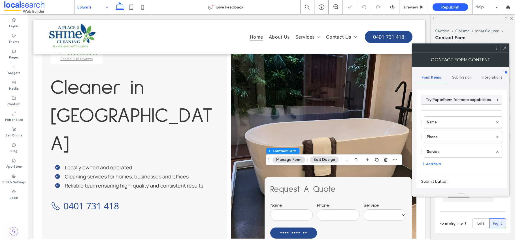
type input "**"
click at [450, 80] on div "Submission" at bounding box center [462, 77] width 30 height 12
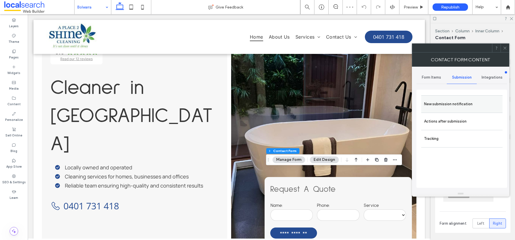
click at [450, 106] on label "New submission notification" at bounding box center [462, 103] width 76 height 11
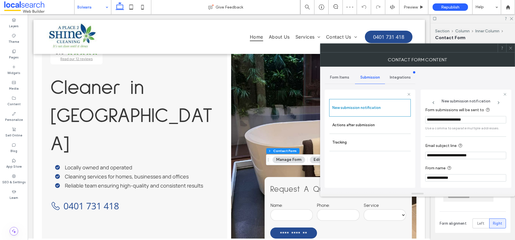
scroll to position [30, 0]
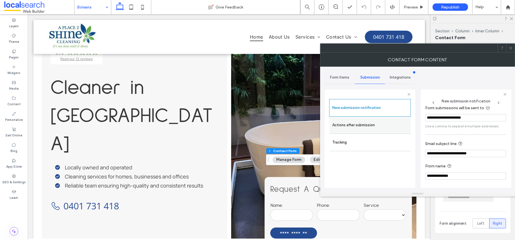
click at [360, 124] on label "Actions after submission" at bounding box center [370, 124] width 76 height 11
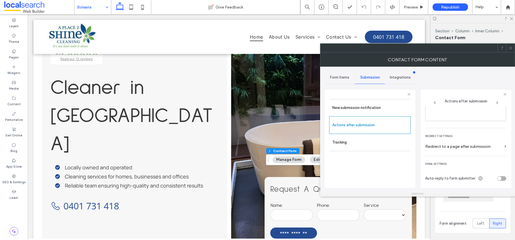
scroll to position [98, 0]
click at [450, 49] on div at bounding box center [510, 48] width 8 height 8
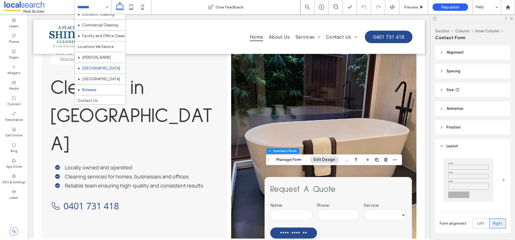
scroll to position [38, 0]
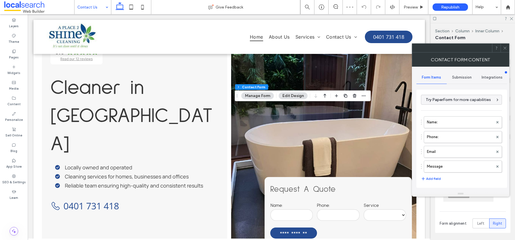
type input "**********"
type input "*"
type input "***"
type input "**"
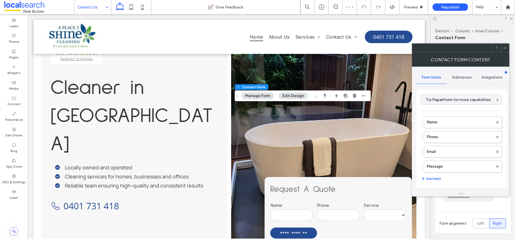
type input "**"
click at [450, 78] on span "Submission" at bounding box center [462, 77] width 20 height 5
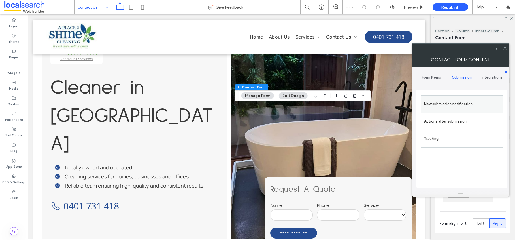
click at [450, 104] on label "New submission notification" at bounding box center [462, 103] width 76 height 11
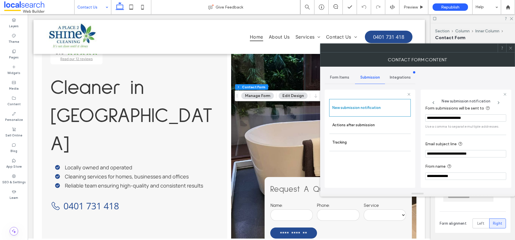
scroll to position [30, 0]
drag, startPoint x: 366, startPoint y: 122, endPoint x: 385, endPoint y: 120, distance: 19.6
click at [366, 122] on label "Actions after submission" at bounding box center [370, 124] width 76 height 11
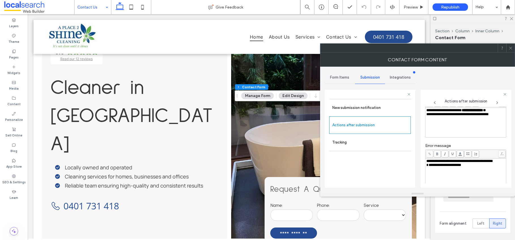
click at [450, 110] on span "*" at bounding box center [484, 110] width 3 height 4
drag, startPoint x: 427, startPoint y: 169, endPoint x: 434, endPoint y: 171, distance: 7.6
click at [427, 167] on span "**********" at bounding box center [443, 165] width 35 height 4
click at [450, 49] on icon at bounding box center [510, 48] width 4 height 4
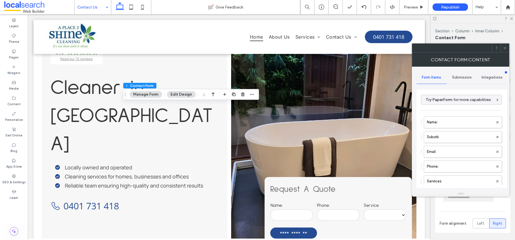
type input "*"
type input "***"
type input "**"
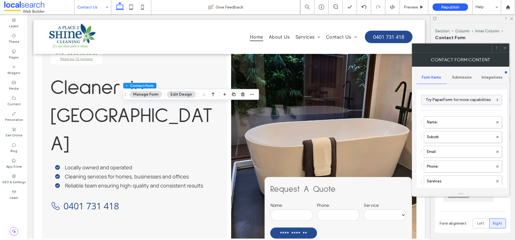
type input "**"
click at [450, 79] on span "Submission" at bounding box center [462, 77] width 20 height 5
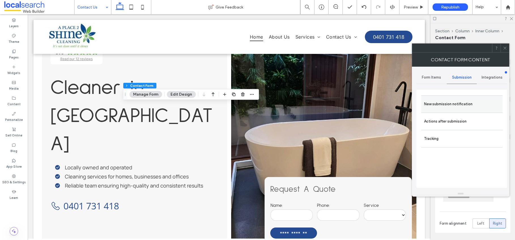
click at [450, 106] on label "New submission notification" at bounding box center [462, 103] width 76 height 11
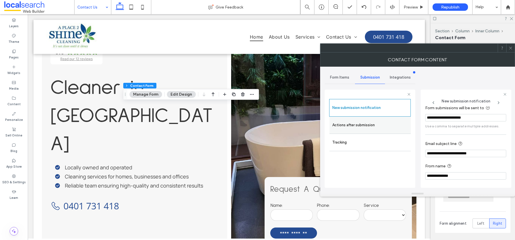
click at [340, 122] on label "Actions after submission" at bounding box center [370, 124] width 76 height 11
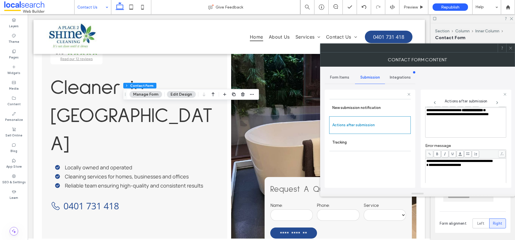
click at [450, 111] on span "*" at bounding box center [484, 110] width 3 height 4
click at [427, 167] on span "**********" at bounding box center [443, 165] width 35 height 4
click at [450, 48] on use at bounding box center [510, 47] width 3 height 3
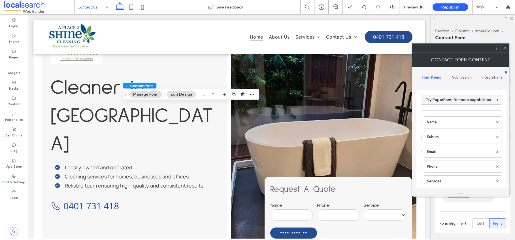
click at [450, 73] on div "Submission" at bounding box center [462, 77] width 30 height 12
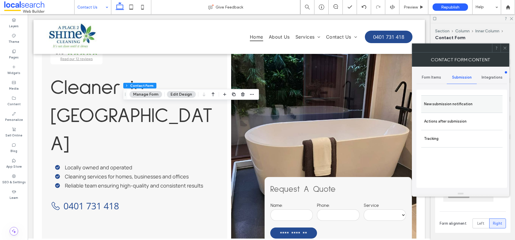
click at [450, 102] on label "New submission notification" at bounding box center [462, 103] width 76 height 11
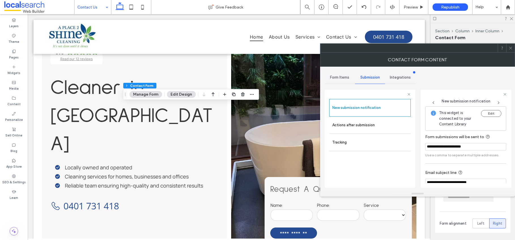
click at [450, 48] on div at bounding box center [510, 48] width 8 height 8
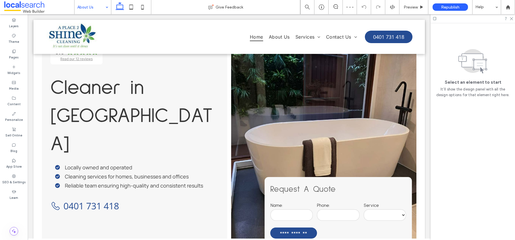
click at [84, 5] on input at bounding box center [91, 7] width 28 height 14
click at [82, 4] on input at bounding box center [91, 7] width 28 height 14
click at [97, 7] on input at bounding box center [91, 7] width 28 height 14
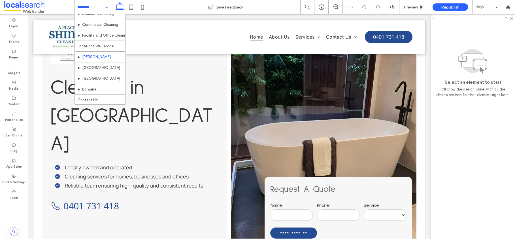
scroll to position [38, 0]
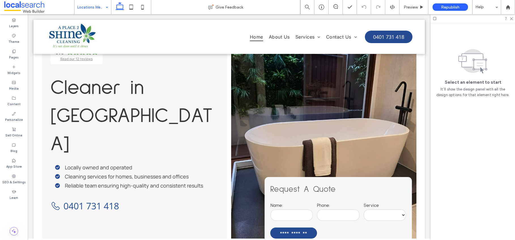
click at [97, 7] on input at bounding box center [91, 7] width 28 height 14
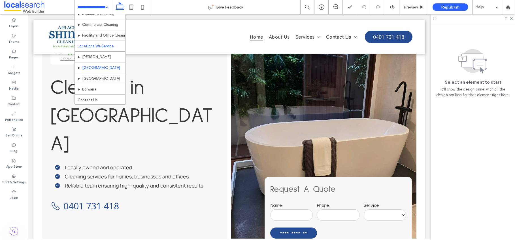
scroll to position [38, 0]
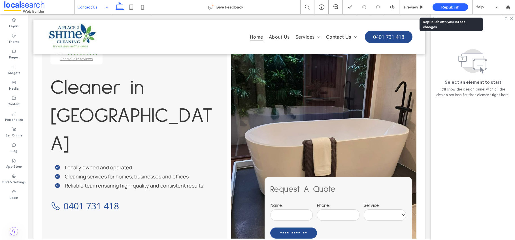
click at [441, 5] on span "Republish" at bounding box center [450, 7] width 18 height 5
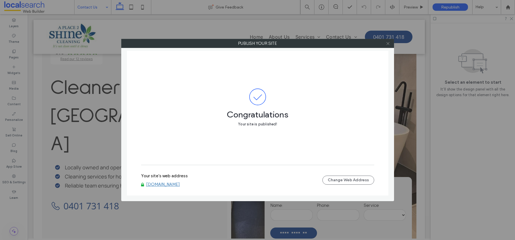
click at [387, 43] on icon at bounding box center [388, 43] width 4 height 4
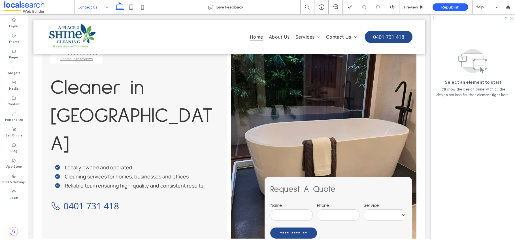
click at [450, 19] on icon at bounding box center [511, 18] width 4 height 4
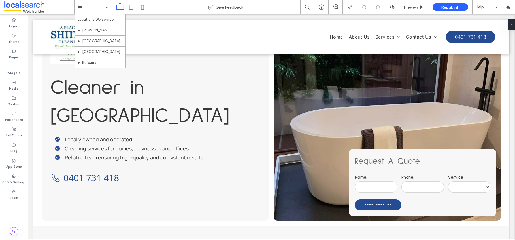
type input "****"
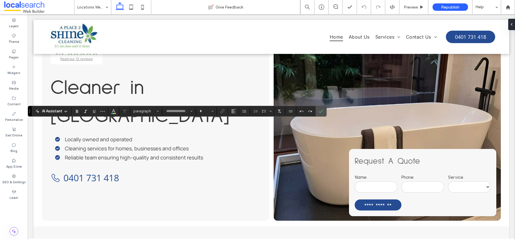
type input "*******"
type input "**"
click at [319, 111] on icon "Confirm" at bounding box center [321, 111] width 5 height 5
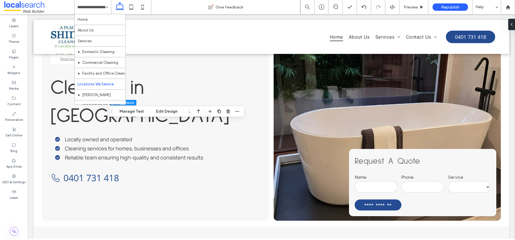
type input "*"
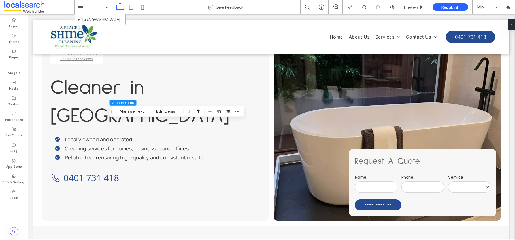
type input "*****"
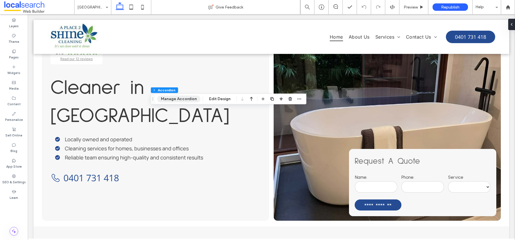
click at [184, 99] on button "Manage Accordion" at bounding box center [178, 98] width 43 height 7
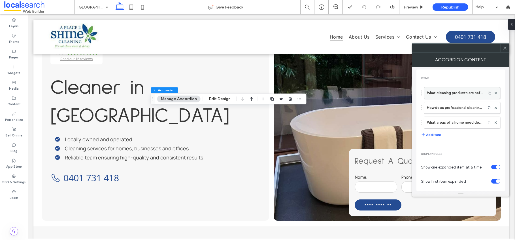
click at [447, 95] on label "What cleaning products are safest for allergy sufferers?" at bounding box center [455, 92] width 56 height 11
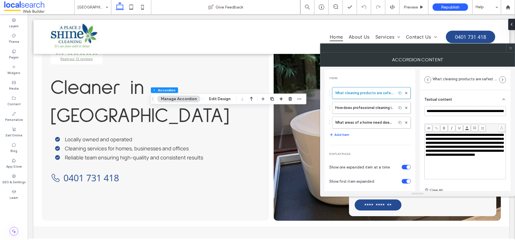
click at [450, 150] on span "**********" at bounding box center [464, 145] width 78 height 24
click at [450, 47] on icon at bounding box center [510, 48] width 4 height 4
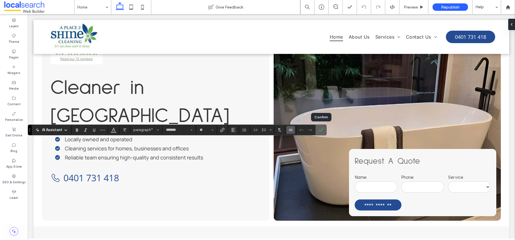
click at [322, 129] on icon "Confirm" at bounding box center [321, 129] width 5 height 5
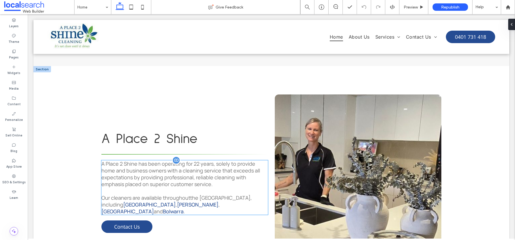
click at [156, 160] on span "A Place 2 Shine has been operating for 22 years, solely to provide home and bus…" at bounding box center [180, 173] width 159 height 27
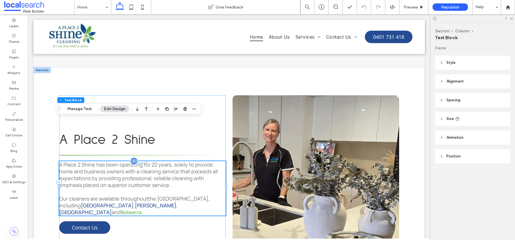
click at [141, 208] on link "Bolwarra" at bounding box center [131, 211] width 21 height 7
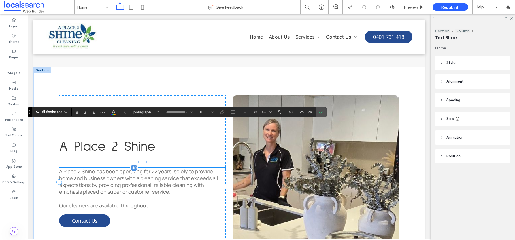
type input "*******"
type input "**"
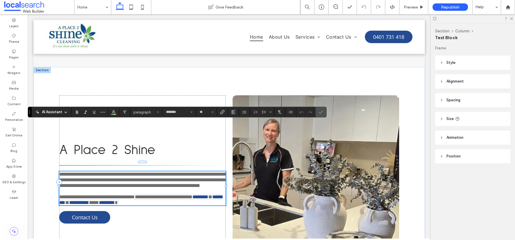
scroll to position [0, 0]
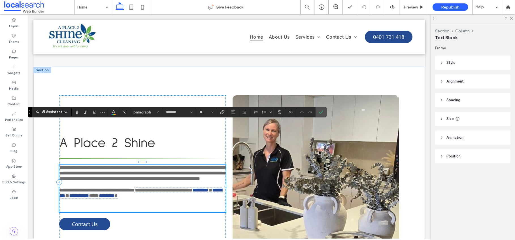
click at [165, 187] on p "**********" at bounding box center [142, 192] width 167 height 11
click at [290, 113] on icon "Connect To Data" at bounding box center [290, 112] width 5 height 5
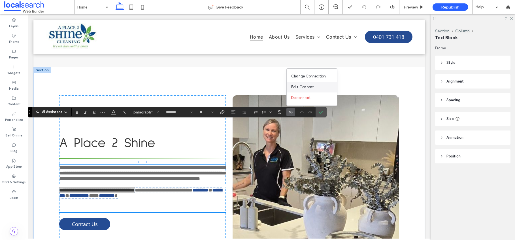
click at [306, 86] on span "Edit Content" at bounding box center [302, 87] width 23 height 6
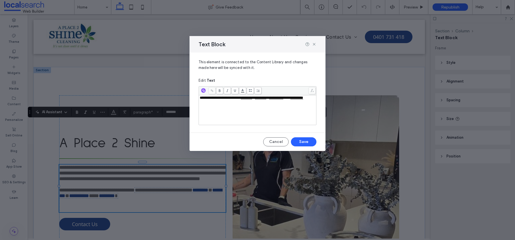
click at [255, 97] on span "*" at bounding box center [253, 98] width 3 height 4
click at [302, 139] on button "Save" at bounding box center [303, 141] width 25 height 9
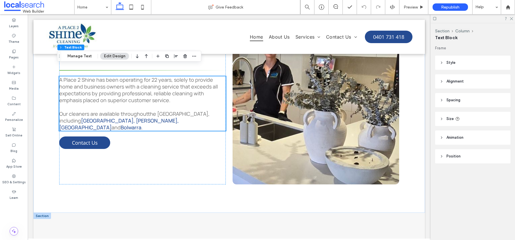
scroll to position [462, 0]
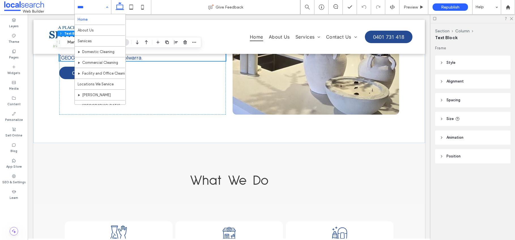
click at [97, 6] on input at bounding box center [91, 7] width 28 height 14
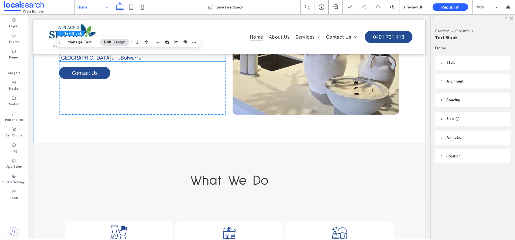
click at [106, 7] on div "Home" at bounding box center [92, 7] width 37 height 14
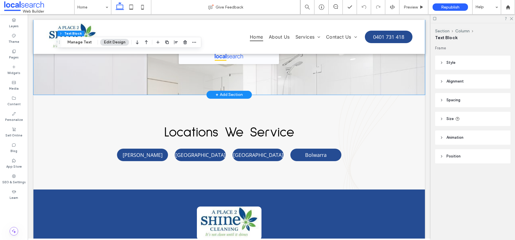
scroll to position [1497, 0]
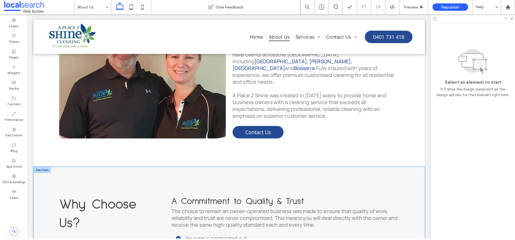
scroll to position [325, 0]
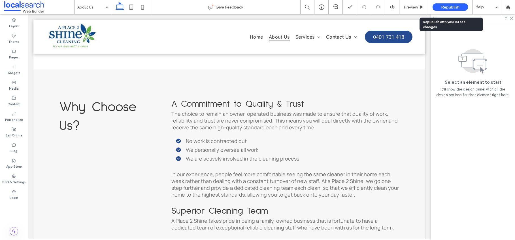
click at [451, 7] on span "Republish" at bounding box center [450, 7] width 18 height 5
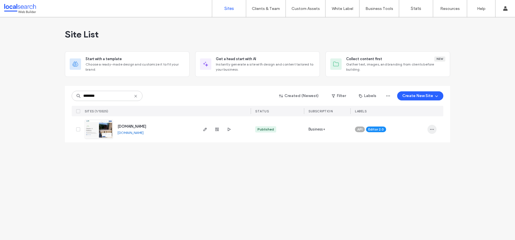
click at [434, 130] on icon "button" at bounding box center [432, 129] width 5 height 5
click at [403, 163] on span "Assign Label" at bounding box center [407, 166] width 21 height 6
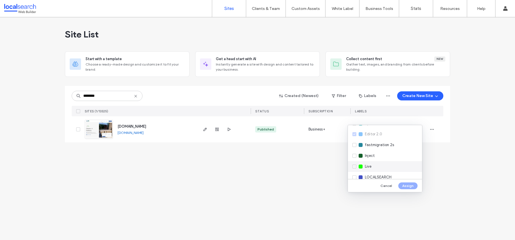
scroll to position [80, 0]
click at [354, 162] on div "Live" at bounding box center [385, 160] width 74 height 11
click at [410, 185] on button "Assign" at bounding box center [407, 185] width 19 height 7
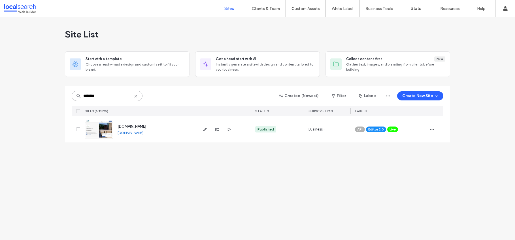
click at [102, 92] on input "********" at bounding box center [107, 96] width 71 height 10
click at [103, 92] on input "********" at bounding box center [107, 96] width 71 height 10
type input "*******"
click at [270, 10] on label "Clients & Team" at bounding box center [266, 8] width 28 height 5
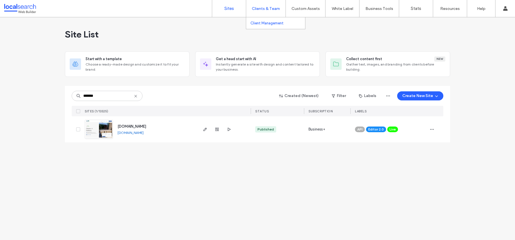
click at [271, 24] on label "Client Management" at bounding box center [266, 23] width 33 height 4
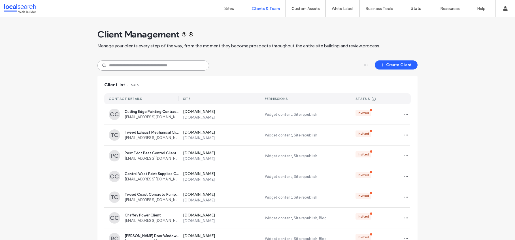
click at [174, 67] on input at bounding box center [153, 65] width 112 height 10
paste input "**********"
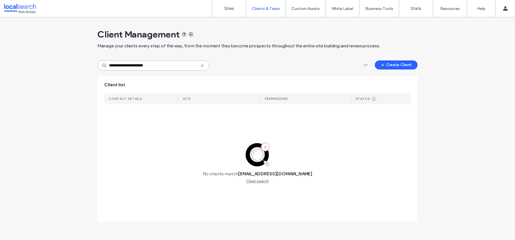
type input "**********"
click at [392, 65] on button "Create Client" at bounding box center [396, 64] width 43 height 9
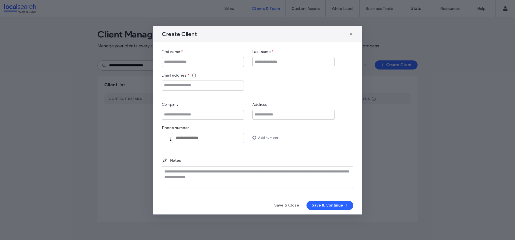
click at [174, 87] on input "Email address" at bounding box center [203, 85] width 82 height 10
paste input "**********"
type input "**********"
click at [217, 60] on input "First name" at bounding box center [203, 62] width 82 height 10
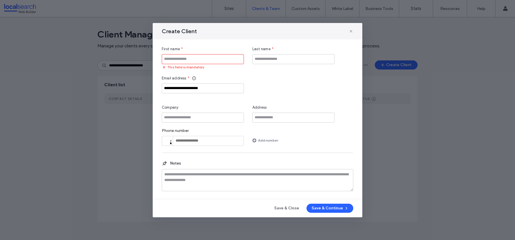
paste input "**********"
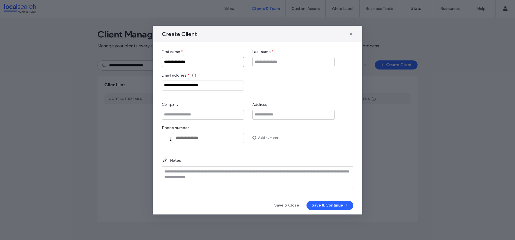
type input "**********"
drag, startPoint x: 193, startPoint y: 116, endPoint x: 205, endPoint y: 108, distance: 14.6
click at [193, 116] on input "Company" at bounding box center [203, 115] width 82 height 10
paste input "**********"
type input "**********"
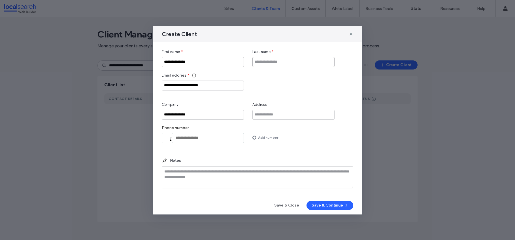
click at [273, 61] on input "Last name" at bounding box center [293, 62] width 82 height 10
type input "*"
type input "******"
click at [331, 206] on button "Save & Continue" at bounding box center [329, 205] width 47 height 9
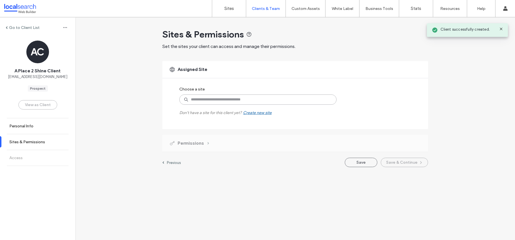
click at [223, 99] on input at bounding box center [257, 99] width 157 height 10
paste input "********"
type input "********"
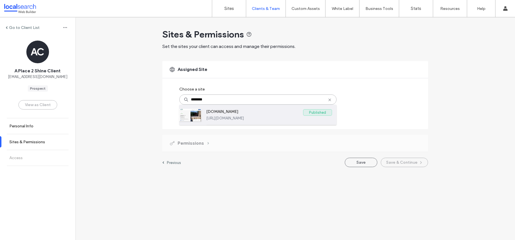
click at [227, 113] on label "[DOMAIN_NAME]" at bounding box center [254, 112] width 97 height 7
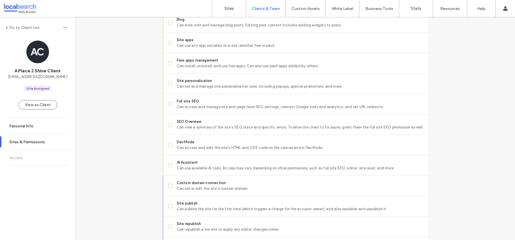
scroll to position [453, 0]
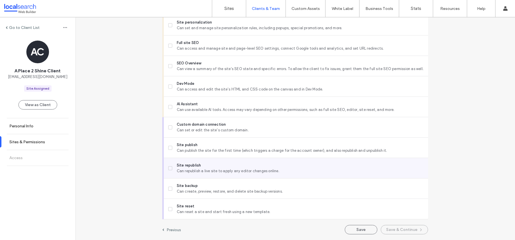
click at [169, 169] on span at bounding box center [170, 168] width 4 height 4
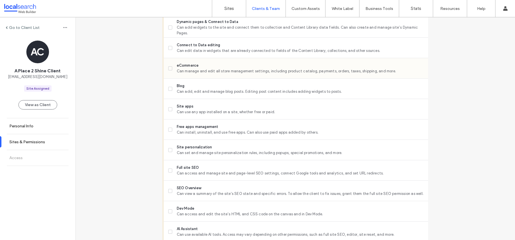
scroll to position [322, 0]
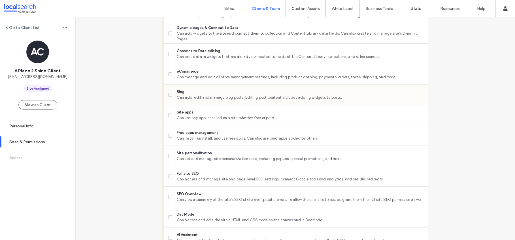
click at [169, 95] on icon at bounding box center [170, 95] width 2 height 2
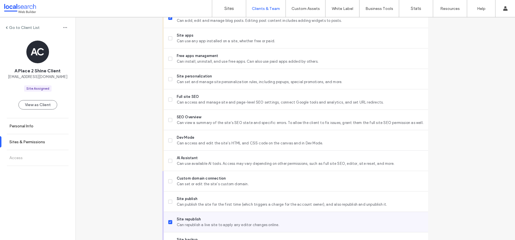
scroll to position [453, 0]
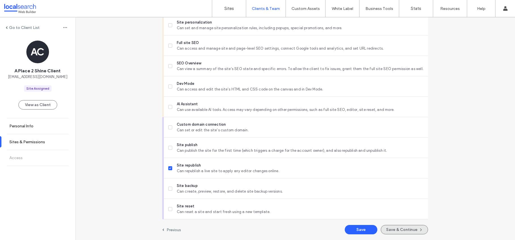
click at [396, 228] on button "Save & Continue" at bounding box center [404, 229] width 47 height 9
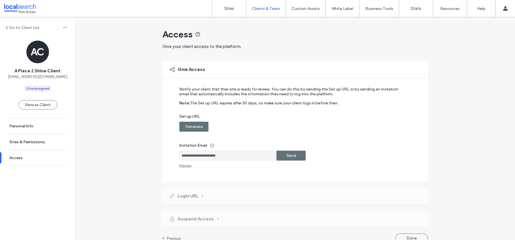
click at [185, 124] on label "Generate" at bounding box center [194, 126] width 18 height 10
click at [288, 125] on label "Copy" at bounding box center [291, 126] width 10 height 10
